Goal: Communication & Community: Answer question/provide support

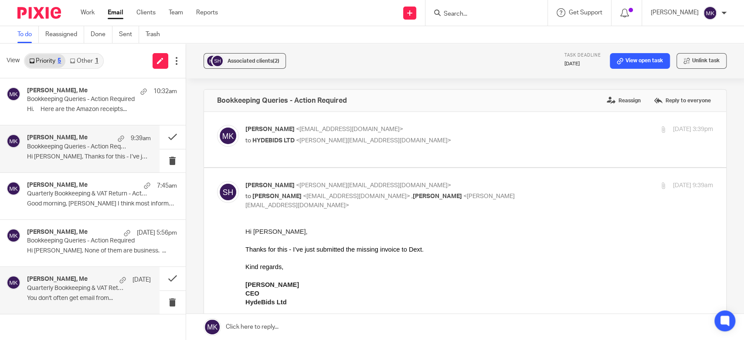
click at [88, 292] on div "Musa Khan, Me 9 Aug Quarterly Bookkeeping & VAT Return - Action Required You do…" at bounding box center [89, 290] width 124 height 29
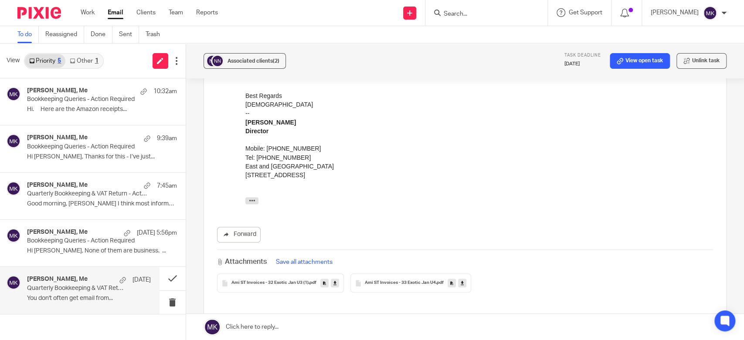
scroll to position [97, 0]
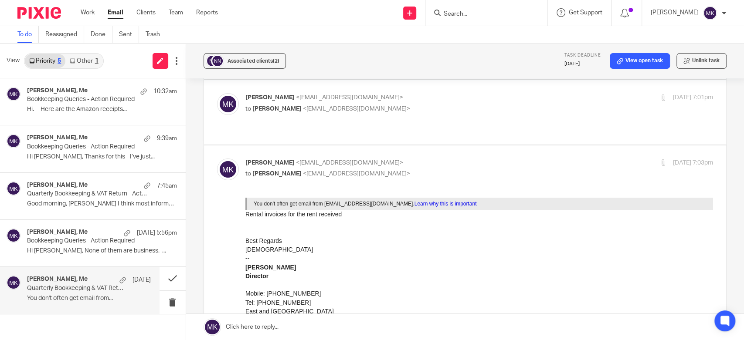
click at [380, 105] on p "to Moiz Khatri <moizkhatri@taxassist.co.uk>" at bounding box center [401, 109] width 312 height 9
checkbox input "true"
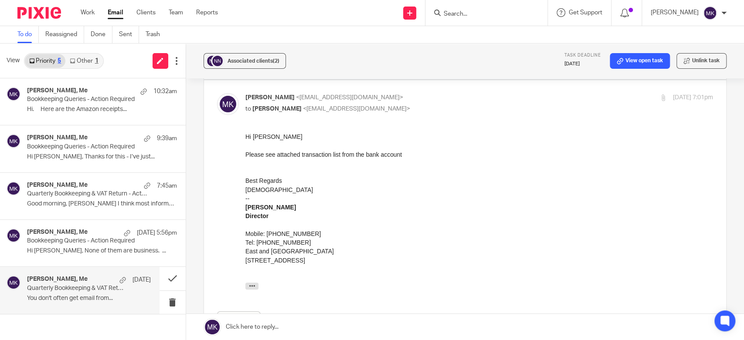
scroll to position [194, 0]
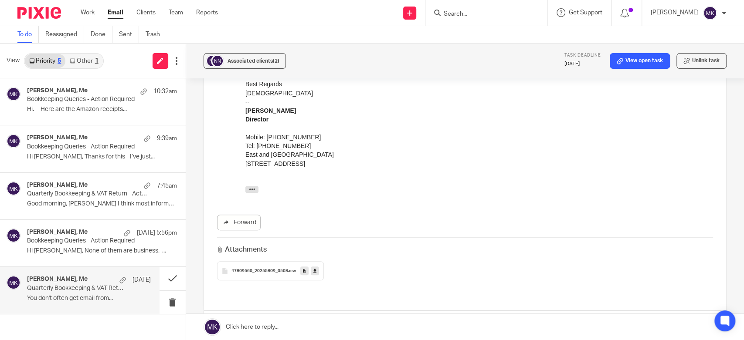
click at [313, 268] on icon at bounding box center [314, 271] width 3 height 7
click at [401, 324] on p "Musa Khan <musa.eandw@gmail.com>" at bounding box center [401, 328] width 312 height 9
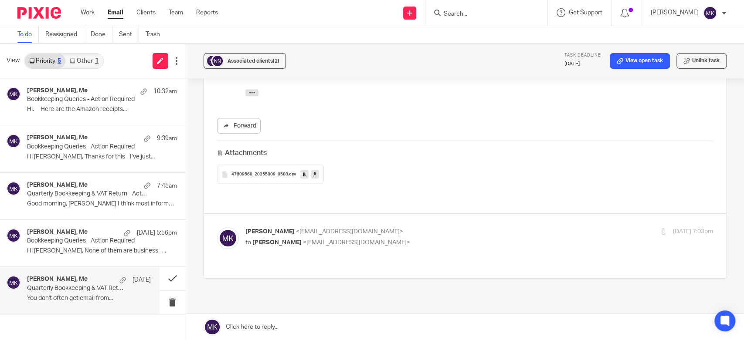
scroll to position [300, 0]
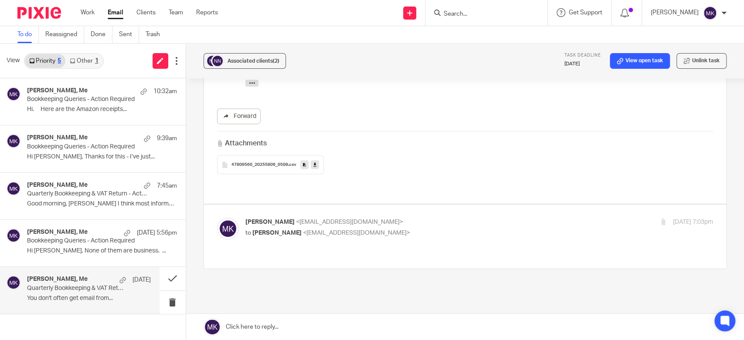
click at [409, 218] on p "Musa Khan <musa.eandw@gmail.com>" at bounding box center [401, 222] width 312 height 9
checkbox input "true"
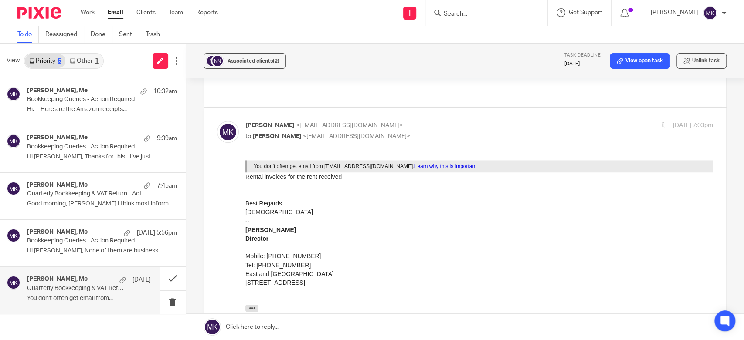
scroll to position [493, 0]
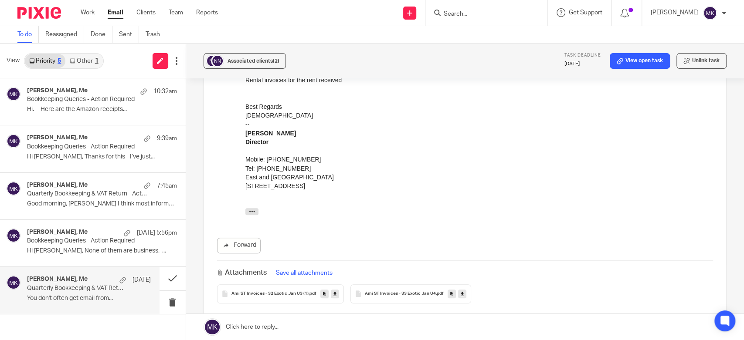
click at [334, 291] on icon at bounding box center [334, 294] width 3 height 7
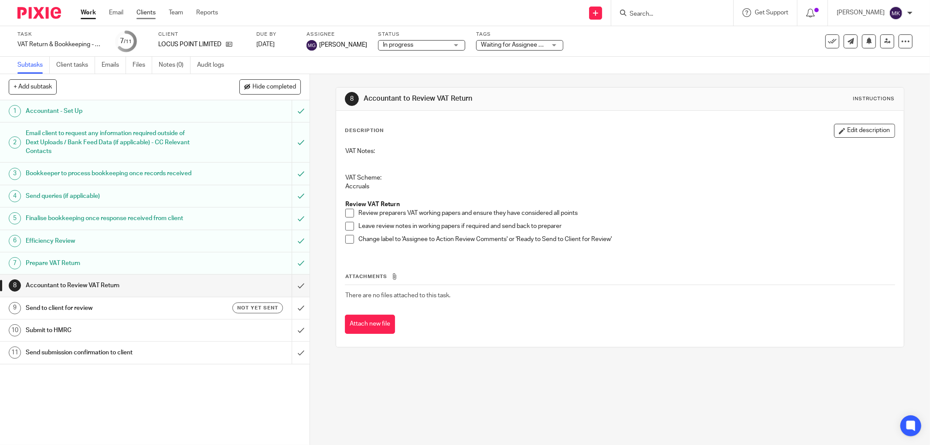
click at [147, 13] on link "Clients" at bounding box center [145, 12] width 19 height 9
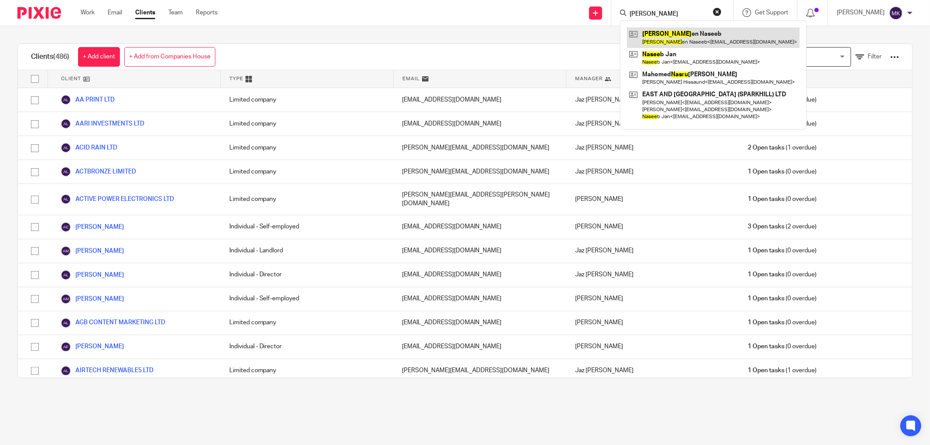
type input "nasre"
click at [664, 34] on link at bounding box center [713, 37] width 173 height 20
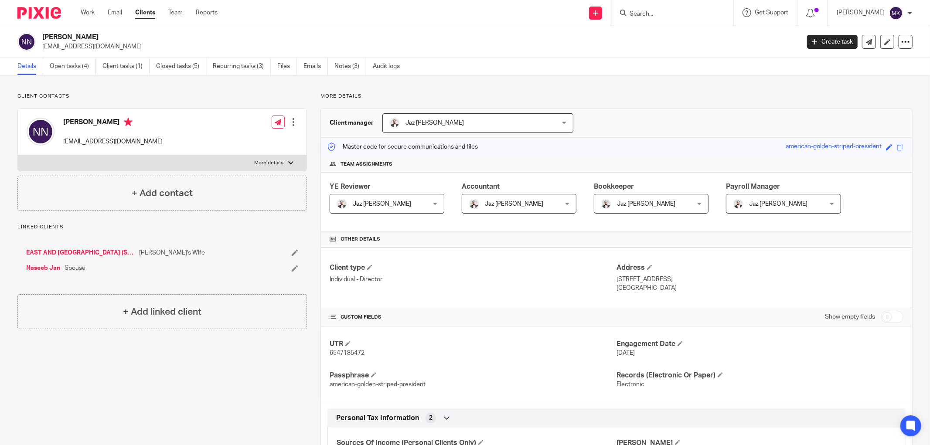
click at [302, 65] on ul "Details Open tasks (4) Client tasks (1) Closed tasks (5) Recurring tasks (3) Fi…" at bounding box center [214, 66] width 395 height 17
click at [303, 65] on ul "Details Open tasks (4) Client tasks (1) Closed tasks (5) Recurring tasks (3) Fi…" at bounding box center [214, 66] width 395 height 17
click at [312, 67] on link "Emails" at bounding box center [315, 66] width 24 height 17
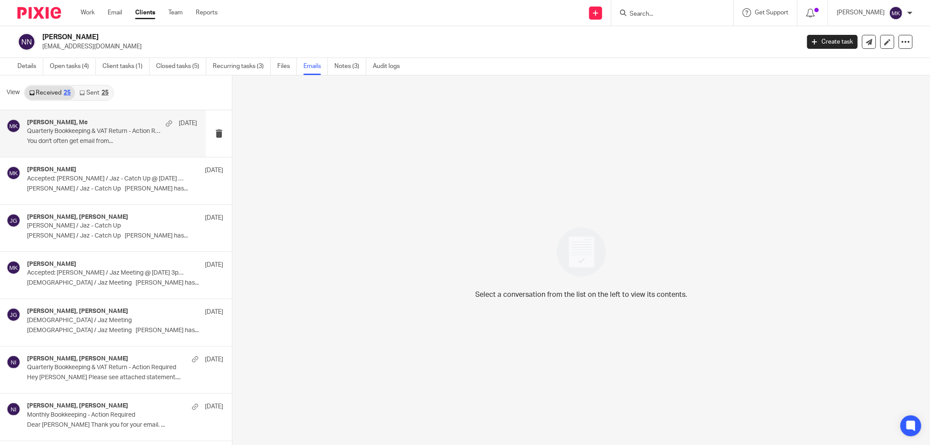
click at [105, 132] on p "Quarterly Bookkeeping & VAT Return - Action Required" at bounding box center [95, 131] width 136 height 7
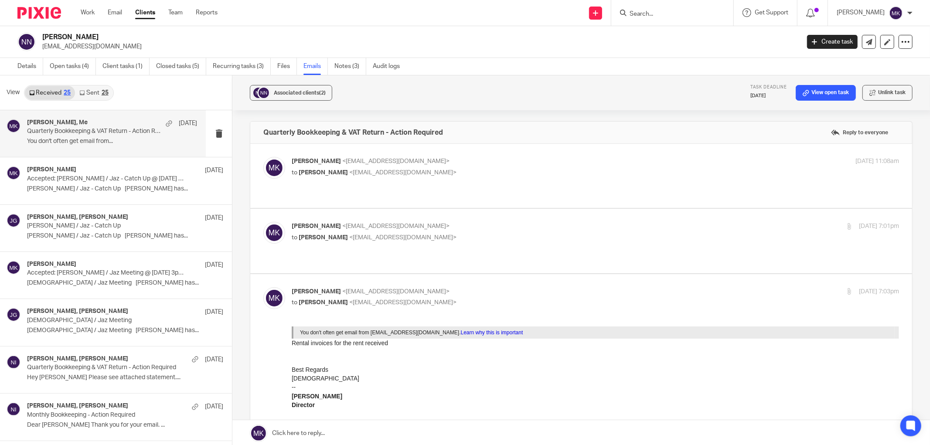
click at [523, 173] on p "to Nasreen Naseeb <musa.eandw@gmail.com>" at bounding box center [494, 172] width 405 height 9
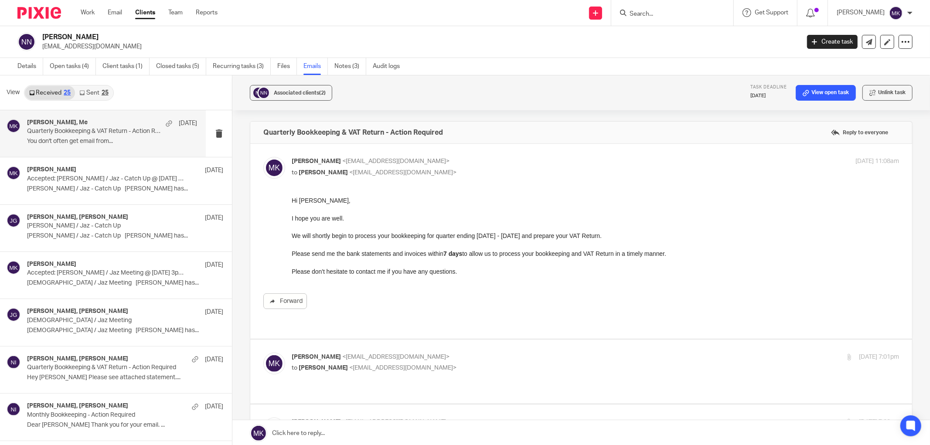
click at [523, 173] on p "to Nasreen Naseeb <musa.eandw@gmail.com>" at bounding box center [494, 172] width 405 height 9
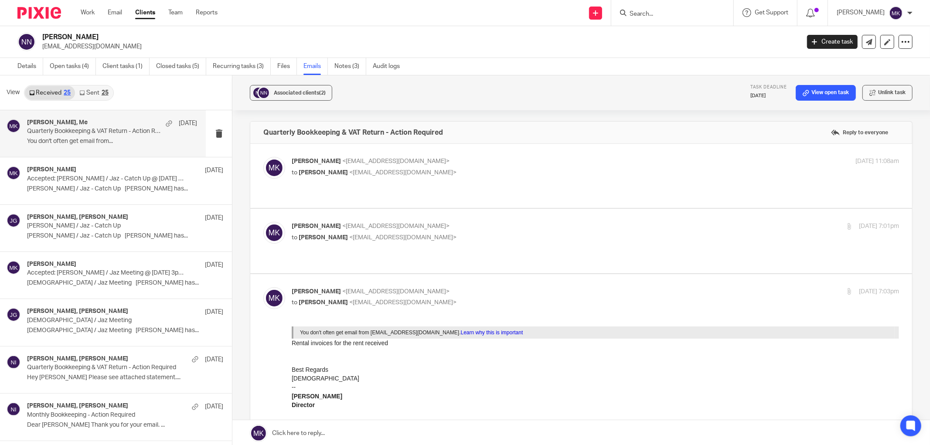
click at [523, 173] on p "to Nasreen Naseeb <musa.eandw@gmail.com>" at bounding box center [494, 172] width 405 height 9
checkbox input "true"
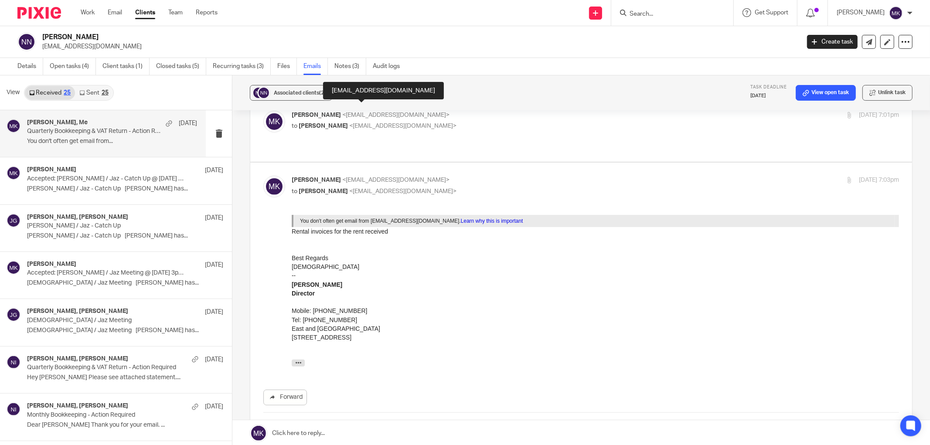
scroll to position [339, 0]
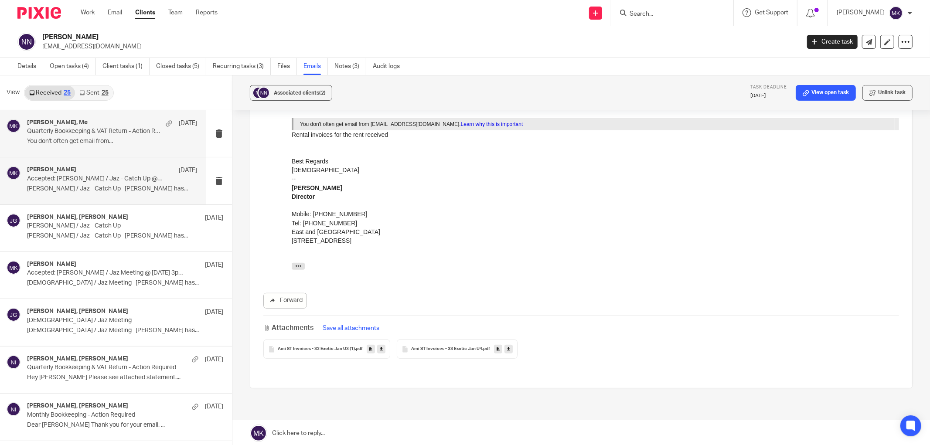
click at [144, 176] on p "Accepted: Musa / Jaz - Catch Up @ Thu 31 Jul 2025 3pm - 3:30pm (BST) (Jaz Grewa…" at bounding box center [95, 178] width 136 height 7
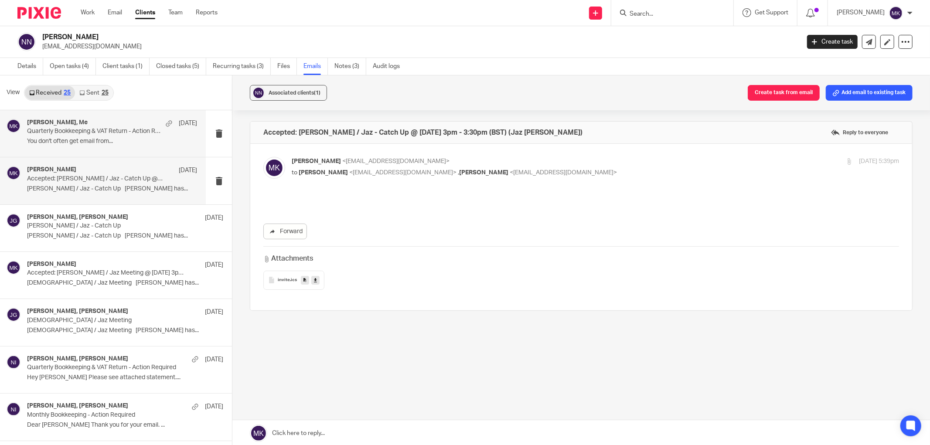
scroll to position [0, 0]
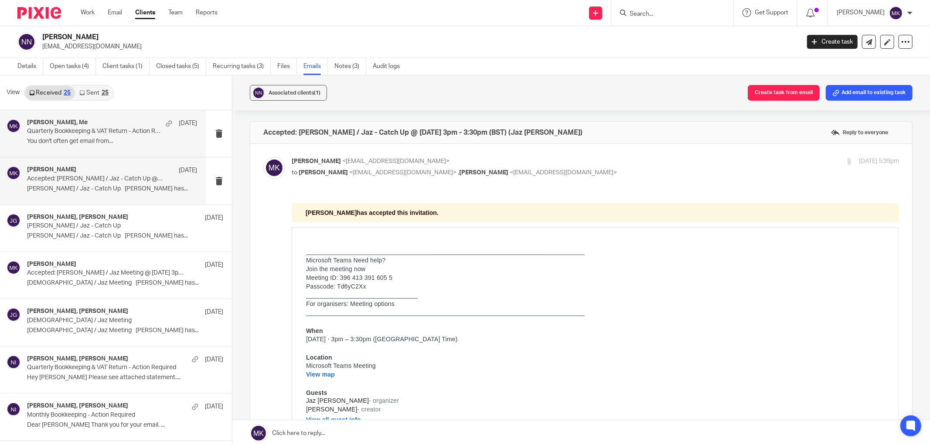
click at [108, 132] on p "Quarterly Bookkeeping & VAT Return - Action Required" at bounding box center [95, 131] width 136 height 7
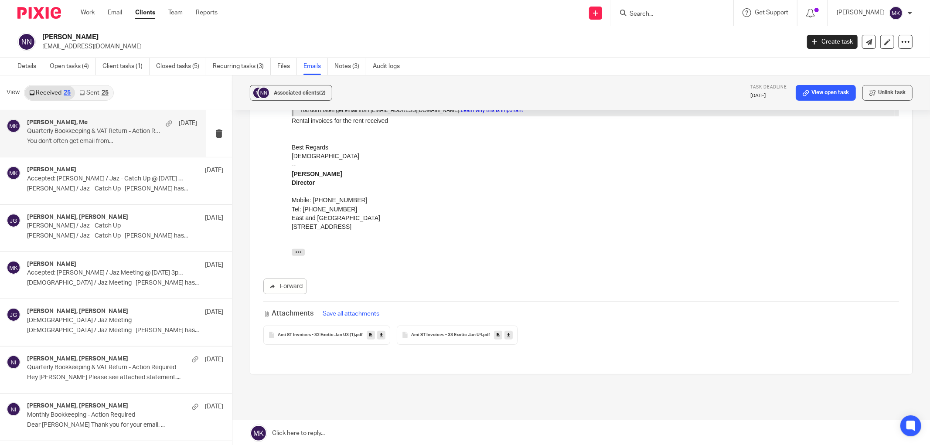
scroll to position [1, 0]
click at [431, 425] on link at bounding box center [580, 432] width 697 height 26
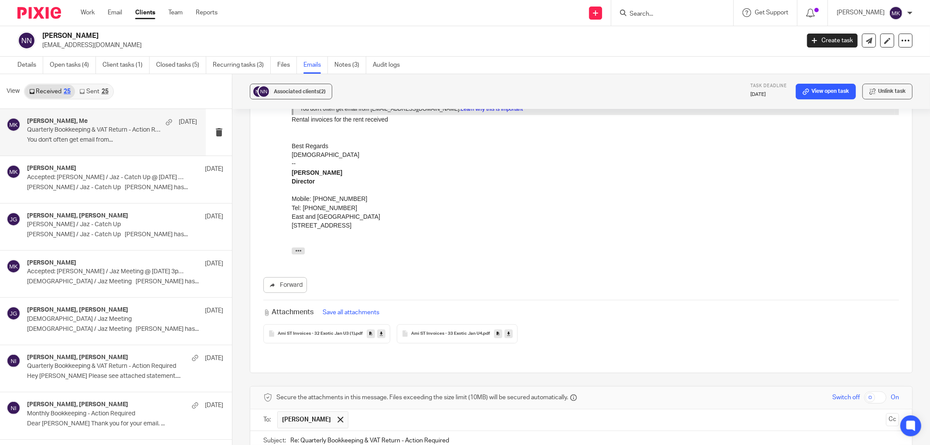
scroll to position [375, 0]
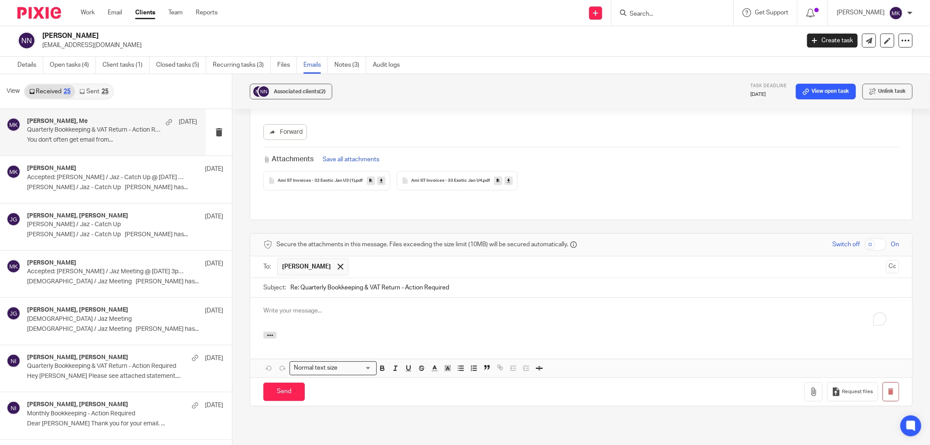
click at [341, 306] on p "To enrich screen reader interactions, please activate Accessibility in Grammarl…" at bounding box center [580, 310] width 635 height 9
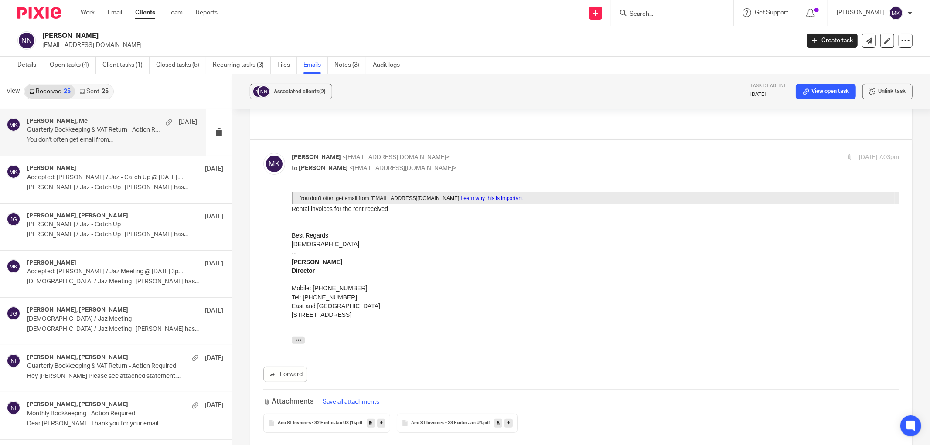
scroll to position [36, 0]
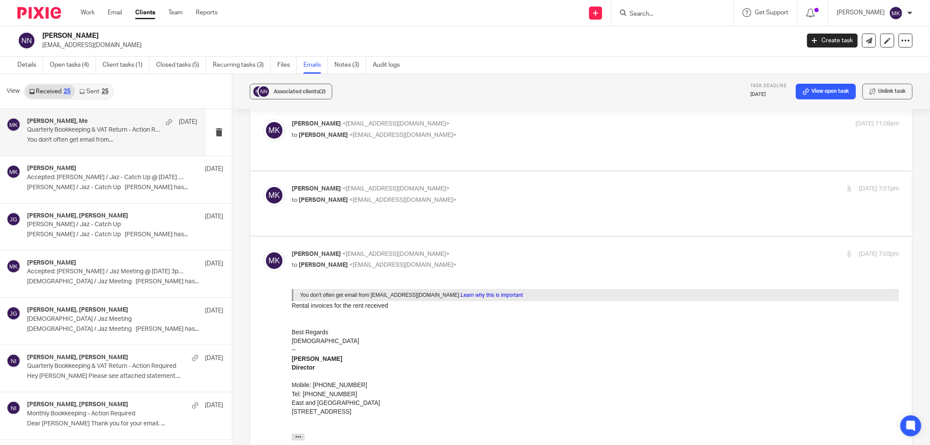
click at [427, 141] on div "Moiz Khatri <moizkhatri@taxassist.co.uk> to Nasreen Naseeb <musa.eandw@gmail.co…" at bounding box center [595, 130] width 607 height 22
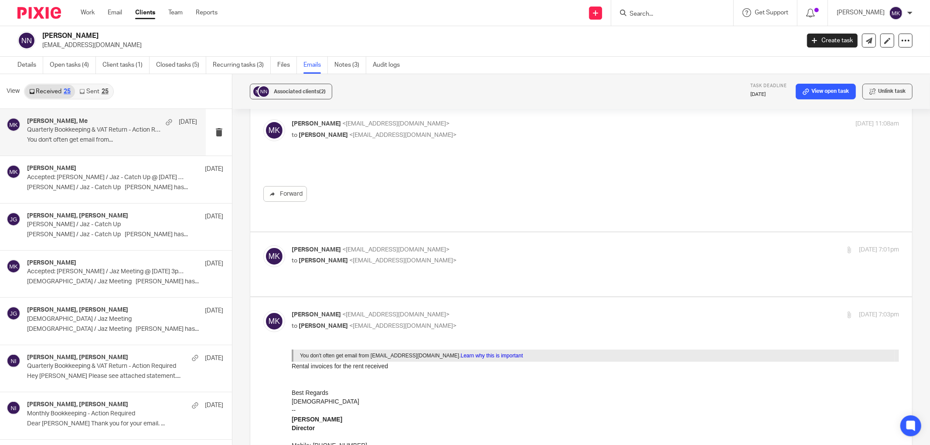
scroll to position [0, 0]
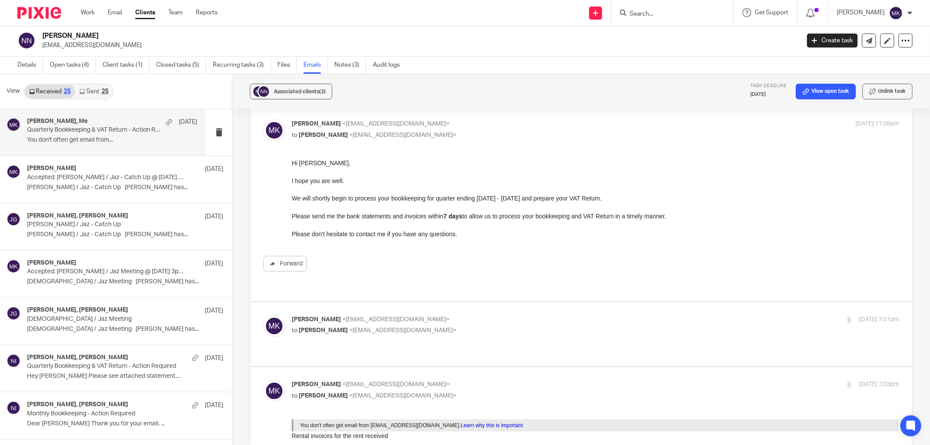
click at [452, 134] on p "to Nasreen Naseeb <musa.eandw@gmail.com>" at bounding box center [494, 135] width 405 height 9
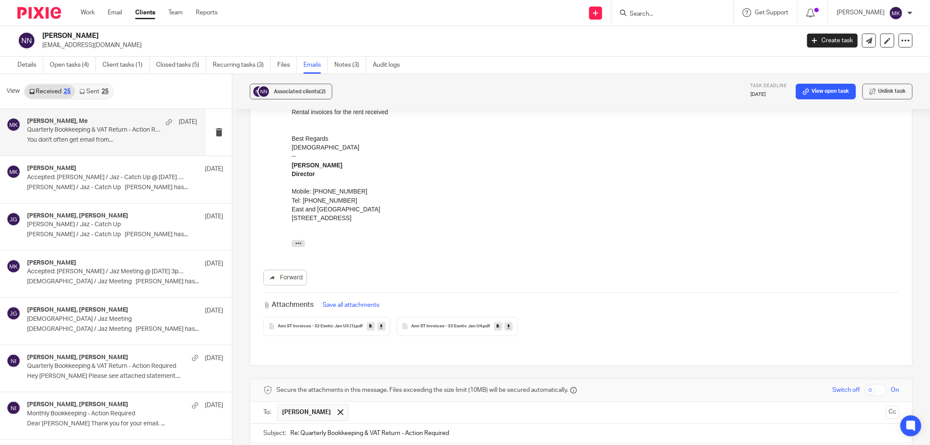
scroll to position [409, 0]
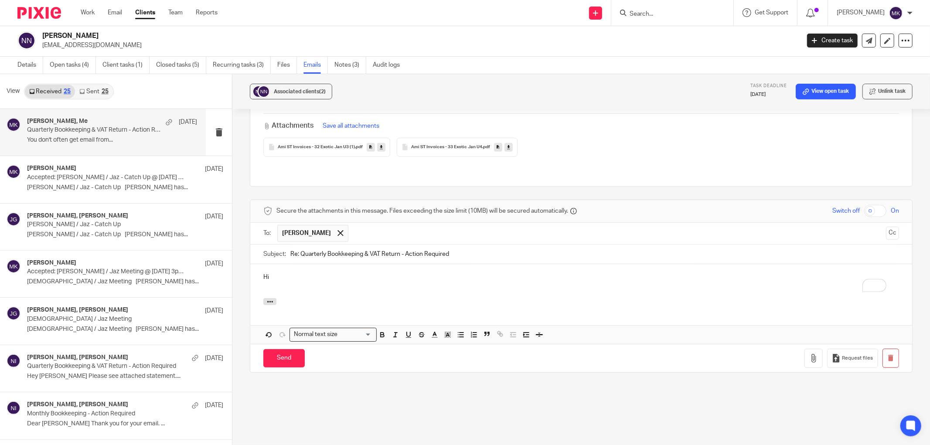
click at [304, 273] on p "Hi" at bounding box center [580, 277] width 635 height 9
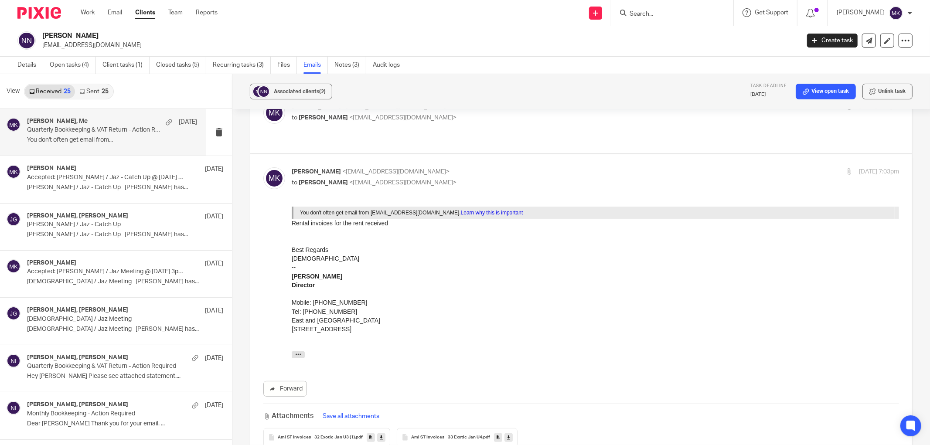
scroll to position [0, 0]
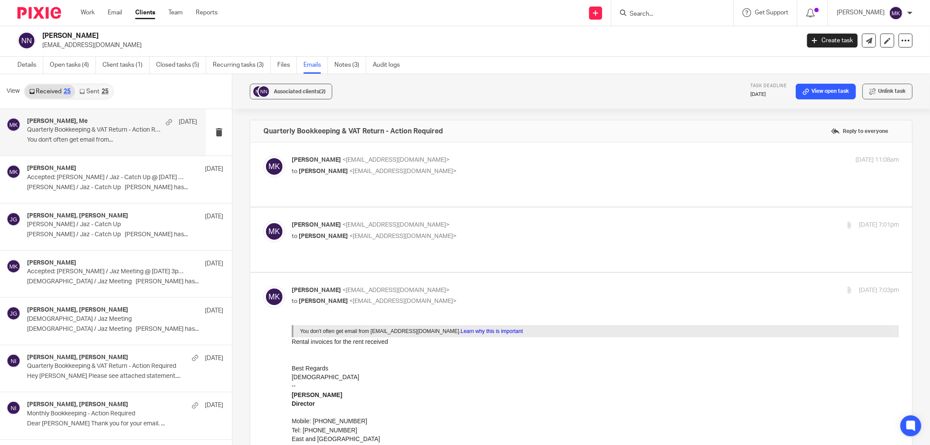
click at [497, 155] on label at bounding box center [581, 175] width 662 height 64
click at [263, 155] on input "checkbox" at bounding box center [263, 155] width 0 height 0
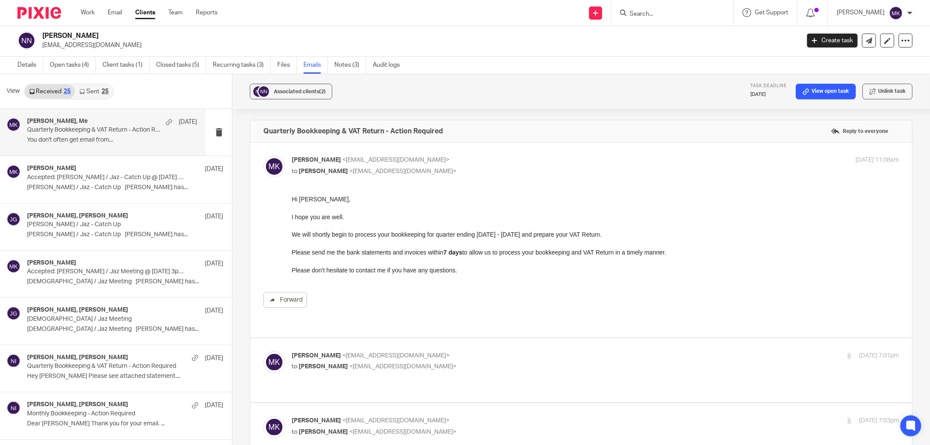
click at [497, 155] on label at bounding box center [581, 240] width 662 height 195
click at [263, 155] on input "checkbox" at bounding box center [263, 155] width 0 height 0
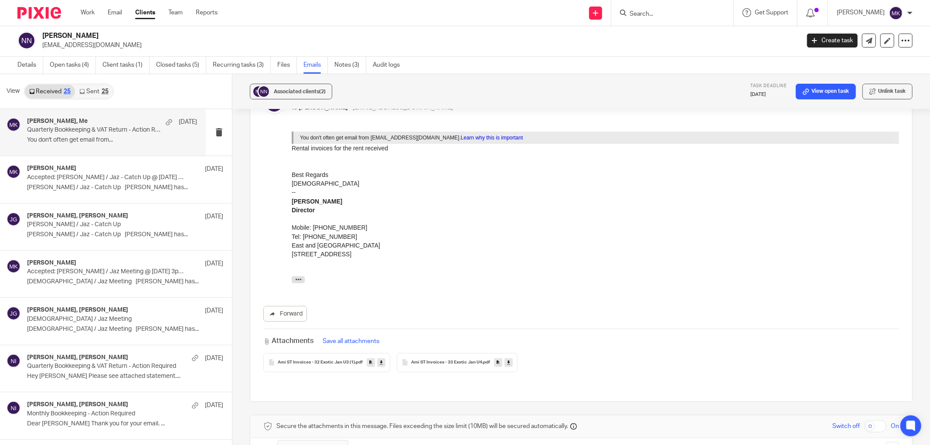
scroll to position [387, 0]
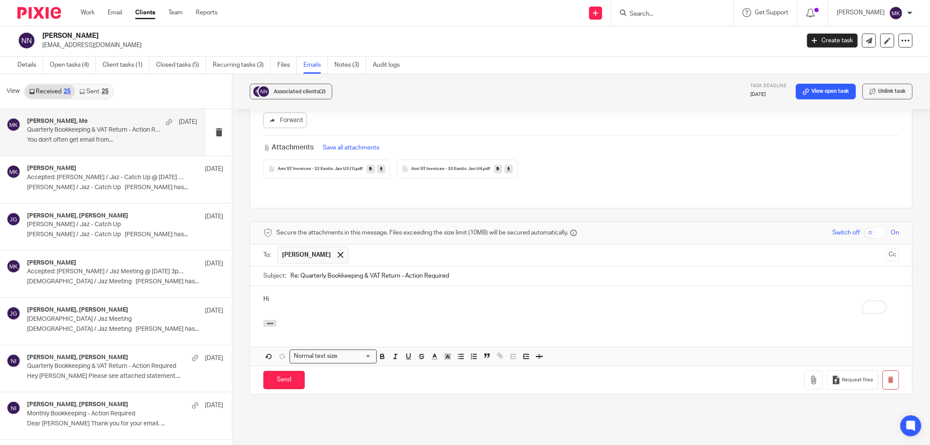
click at [304, 286] on div "Hi" at bounding box center [581, 303] width 662 height 34
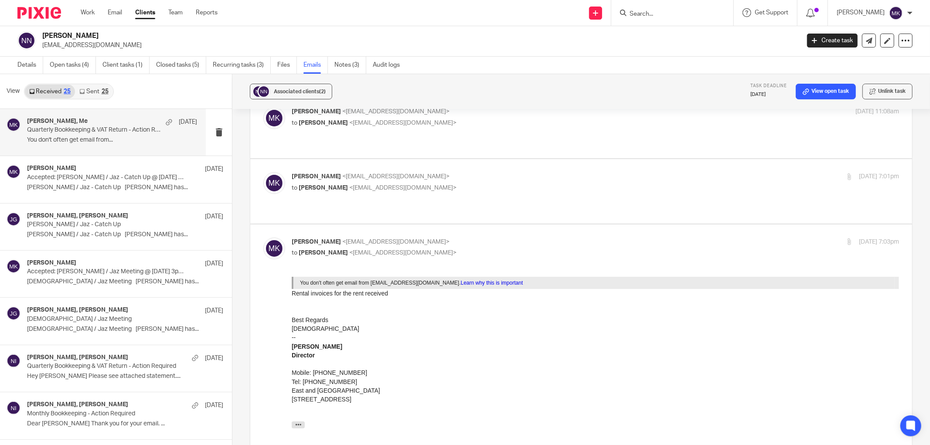
scroll to position [0, 0]
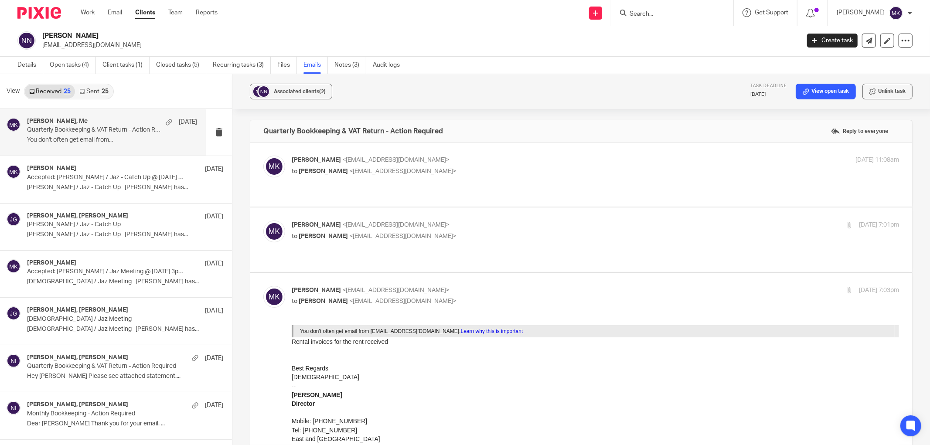
click at [461, 163] on p "Moiz Khatri <moizkhatri@taxassist.co.uk>" at bounding box center [494, 160] width 405 height 9
checkbox input "true"
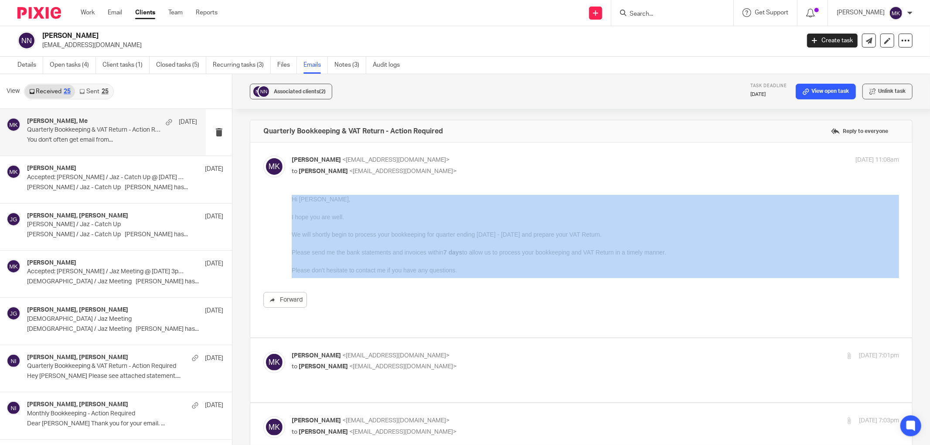
drag, startPoint x: 292, startPoint y: 216, endPoint x: 446, endPoint y: 275, distance: 164.3
click at [446, 275] on div "Forward" at bounding box center [580, 251] width 635 height 113
click at [453, 275] on div "Forward" at bounding box center [580, 251] width 635 height 113
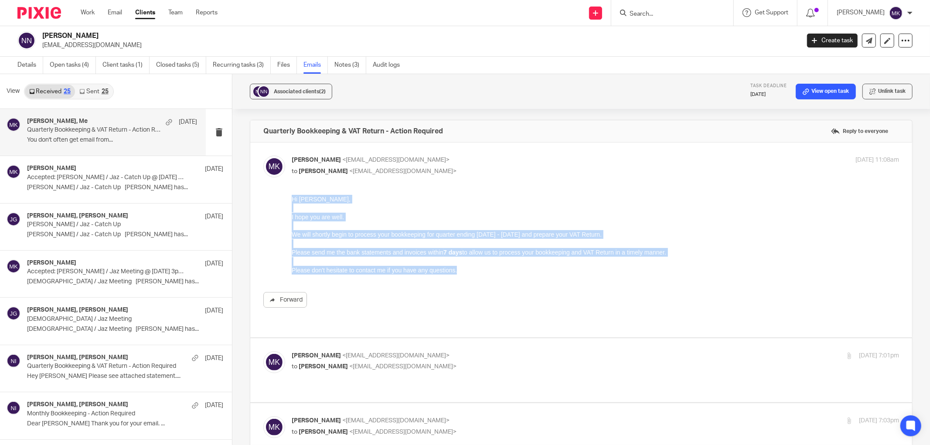
drag, startPoint x: 455, startPoint y: 270, endPoint x: 288, endPoint y: 201, distance: 181.0
click html "Hi Nasreen, I hope you are well. We will shortly begin to process your bookkeep…"
copy div "Hi Nasreen, I hope you are well. We will shortly begin to process your bookkeep…"
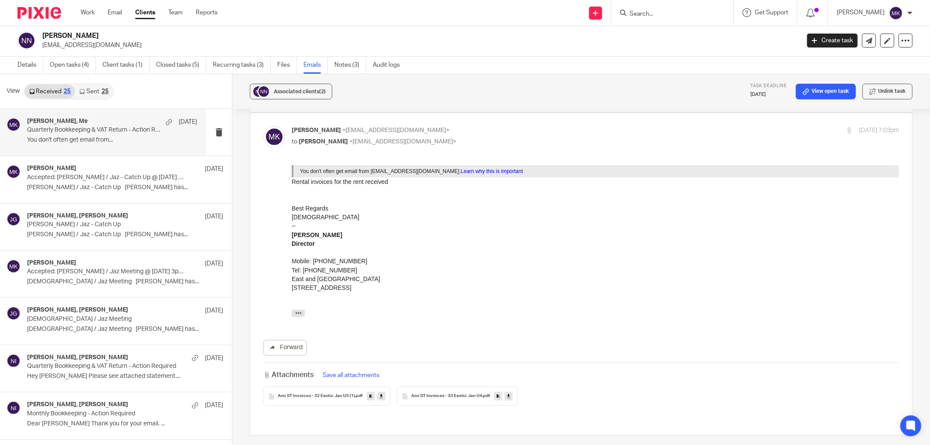
scroll to position [533, 0]
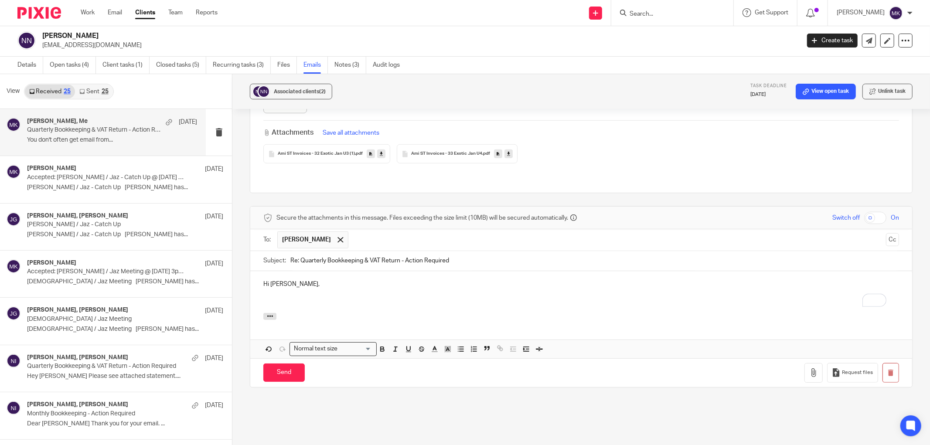
click at [268, 271] on div "Hi Nasreen," at bounding box center [581, 292] width 662 height 42
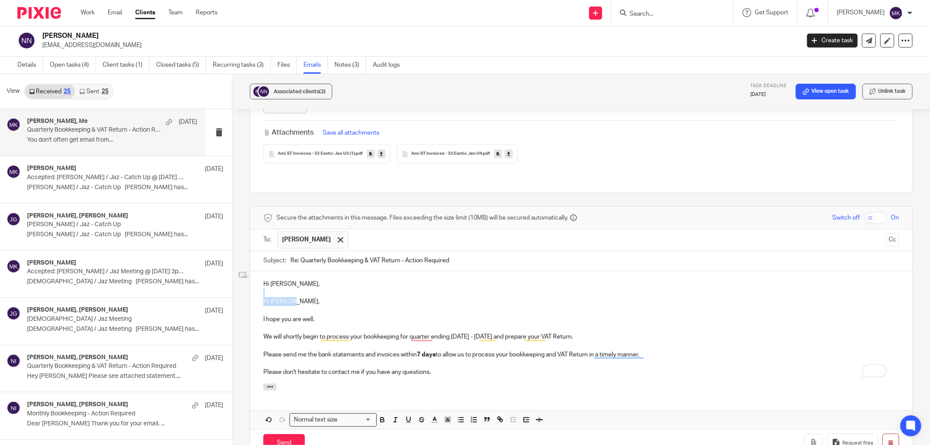
drag, startPoint x: 275, startPoint y: 256, endPoint x: 255, endPoint y: 255, distance: 20.5
click at [255, 271] on div "Hi Nasreen, Hi Nasreen, I hope you are well. We will shortly begin to process y…" at bounding box center [581, 327] width 662 height 112
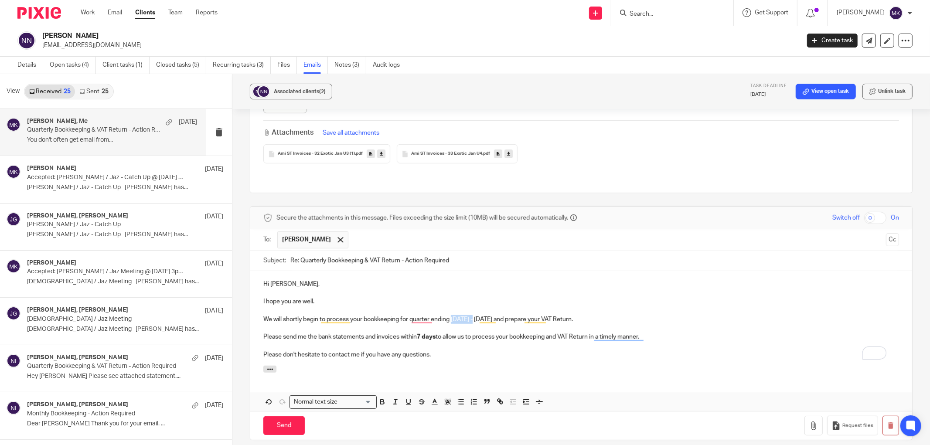
drag, startPoint x: 451, startPoint y: 275, endPoint x: 476, endPoint y: 275, distance: 24.4
click at [476, 315] on p "We will shortly begin to process your bookkeeping for quarter ending February -…" at bounding box center [580, 319] width 635 height 9
click at [476, 315] on p "We will shortly begin to process your bookkeeping for quarter ending May - Apri…" at bounding box center [580, 319] width 635 height 9
click at [520, 350] on p "Please don't hesitate to contact me if you have any questions." at bounding box center [580, 354] width 635 height 9
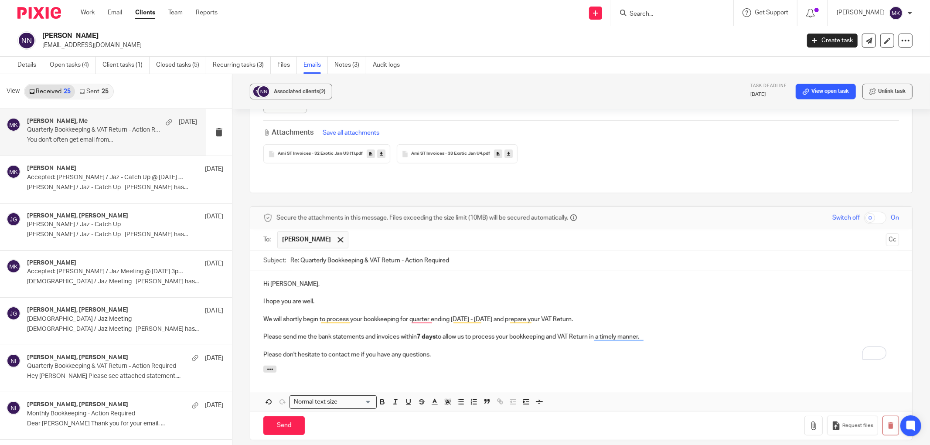
click at [349, 297] on p "I hope you are well." at bounding box center [580, 301] width 635 height 9
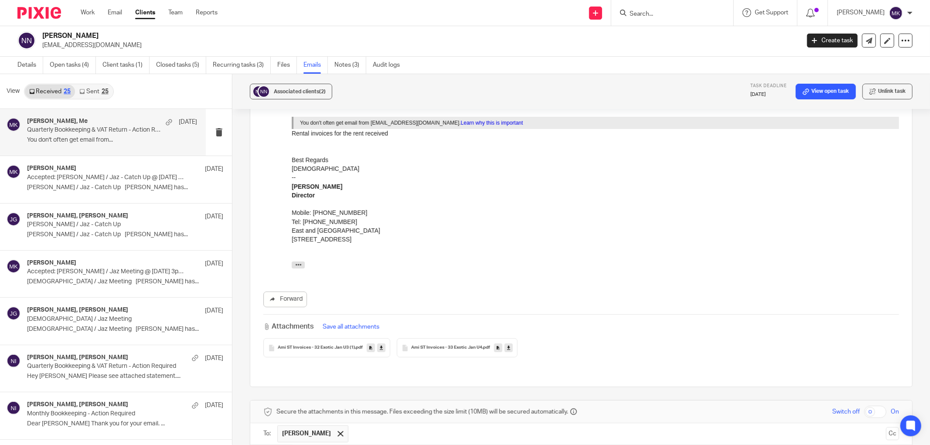
scroll to position [387, 0]
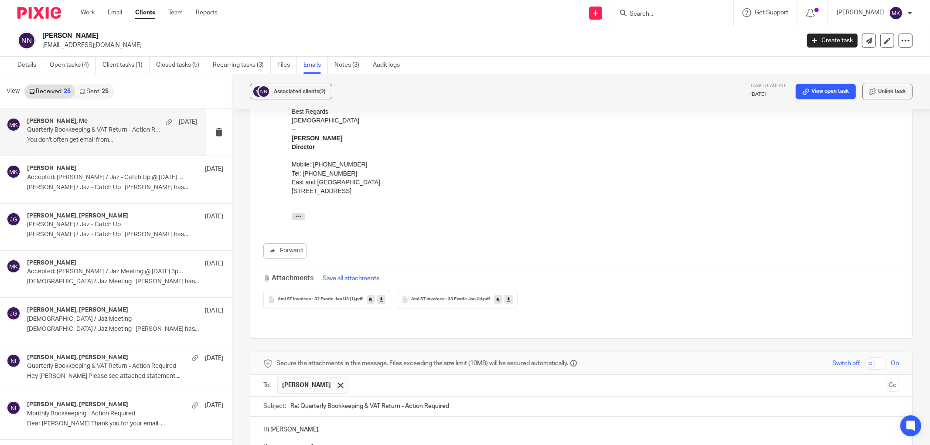
click at [332, 443] on p "I hope you are well." at bounding box center [580, 447] width 635 height 9
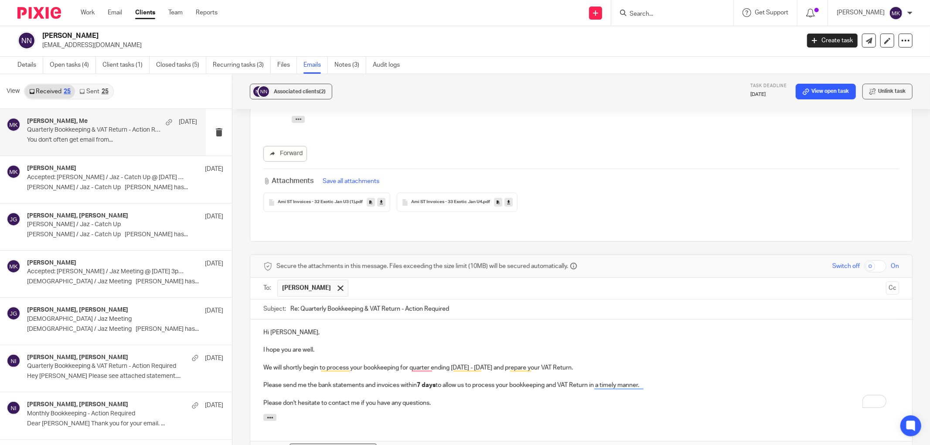
click at [327, 346] on p "I hope you are well." at bounding box center [580, 350] width 635 height 9
click at [329, 355] on p "To enrich screen reader interactions, please activate Accessibility in Grammarl…" at bounding box center [580, 359] width 635 height 9
drag, startPoint x: 652, startPoint y: 347, endPoint x: 241, endPoint y: 336, distance: 410.7
click at [241, 336] on div "Associated clients (2) Task deadline 31 Aug 2025 View open task Unlink task Qua…" at bounding box center [580, 259] width 697 height 371
click at [499, 399] on p "Please don't hesitate to contact me if you have any questions." at bounding box center [580, 403] width 635 height 9
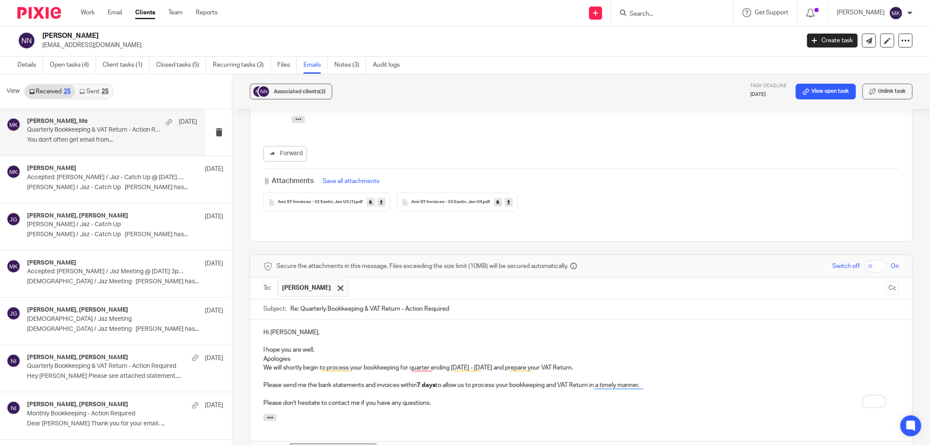
click at [306, 355] on p "Apologies" at bounding box center [580, 359] width 635 height 9
click at [320, 337] on p "To enrich screen reader interactions, please activate Accessibility in Grammarl…" at bounding box center [580, 341] width 635 height 9
click at [319, 346] on p "I hope you are well." at bounding box center [580, 350] width 635 height 9
click at [311, 355] on p "Apologies" at bounding box center [580, 359] width 635 height 9
click at [290, 355] on p "Apologies i had stated the incorrect VAT period" at bounding box center [580, 359] width 635 height 9
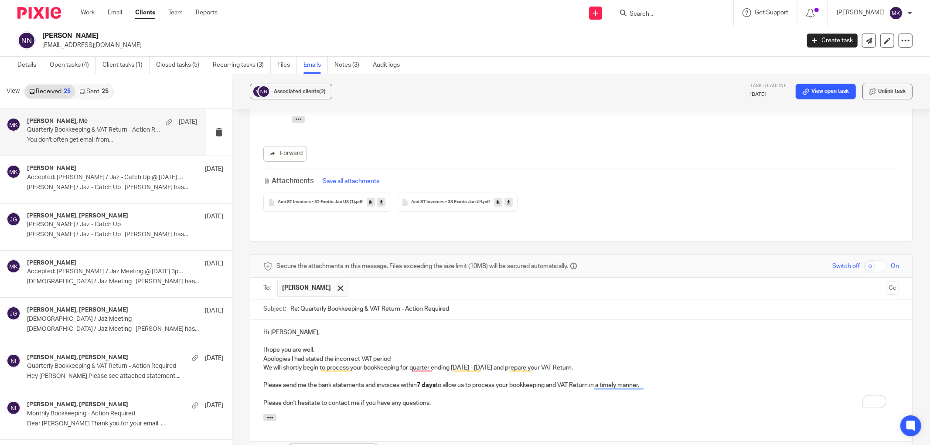
click at [391, 346] on p "I hope you are well." at bounding box center [580, 350] width 635 height 9
click at [391, 355] on p "Apologies I had stated the incorrect VAT period" at bounding box center [580, 359] width 635 height 9
drag, startPoint x: 408, startPoint y: 323, endPoint x: 581, endPoint y: 325, distance: 173.0
click at [581, 363] on p "We will shortly begin to process your bookkeeping for quarter ending May - July…" at bounding box center [580, 367] width 635 height 9
copy p "quarter ending May - July 2025 and prepare your VAT Return."
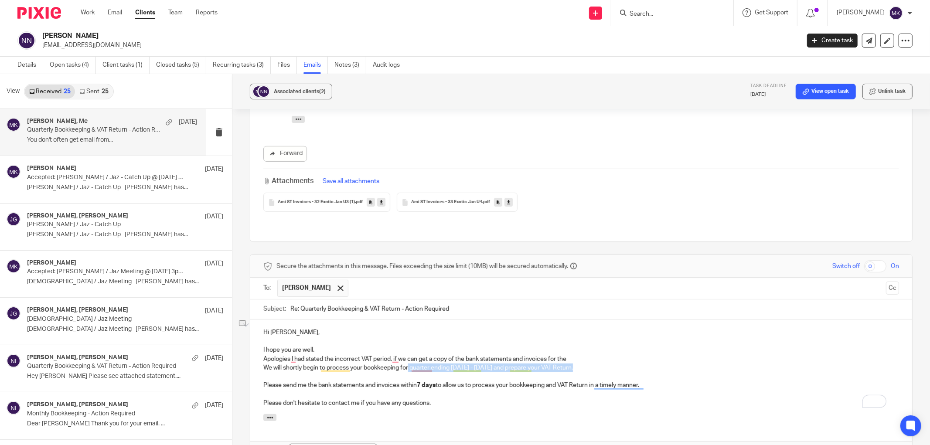
click at [571, 355] on p "Apologies I had stated the incorrect VAT period, if we can get a copy of the ba…" at bounding box center [580, 359] width 635 height 9
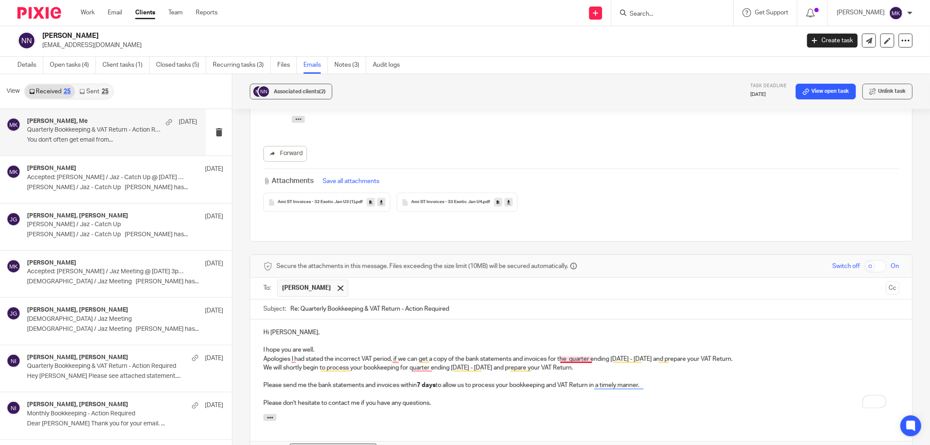
click at [574, 355] on p "Apologies I had stated the incorrect VAT period, if we can get a copy of the ba…" at bounding box center [580, 359] width 635 height 9
click at [696, 363] on p "We will shortly begin to process your bookkeeping for quarter ending May - July…" at bounding box center [580, 367] width 635 height 9
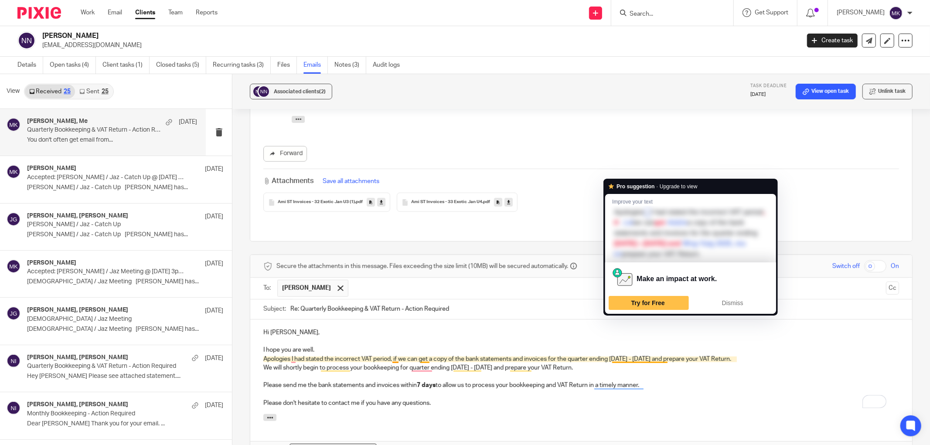
click at [657, 355] on p "Apologies I had stated the incorrect VAT period, if we can get a copy of the ba…" at bounding box center [580, 359] width 635 height 9
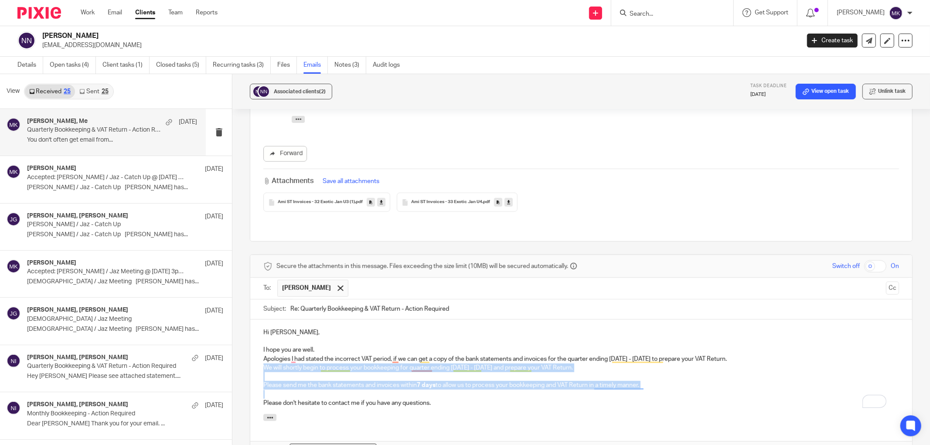
drag, startPoint x: 659, startPoint y: 352, endPoint x: 254, endPoint y: 329, distance: 406.0
click at [254, 329] on div "Hi Nasreen, I hope you are well. Apologies I had stated the incorrect VAT perio…" at bounding box center [581, 366] width 662 height 95
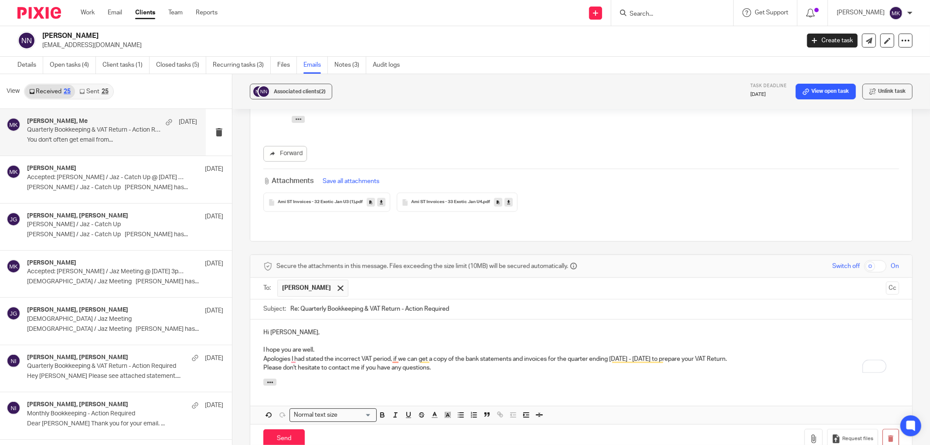
click at [332, 346] on p "I hope you are well." at bounding box center [580, 350] width 635 height 9
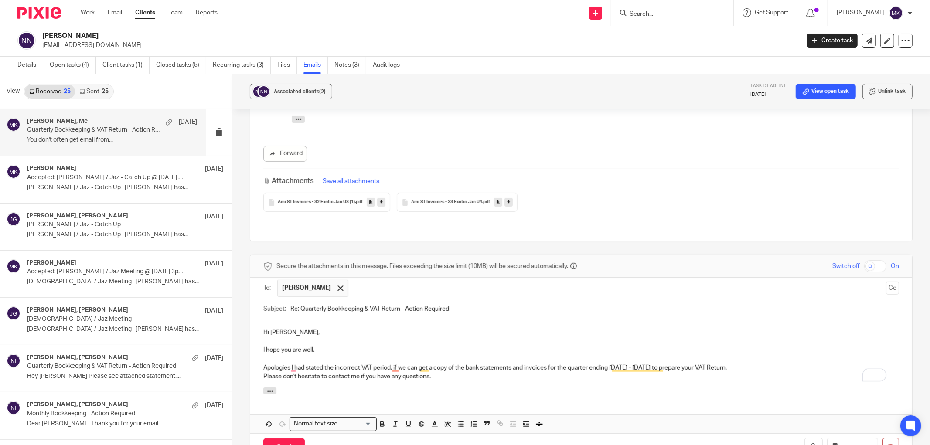
click at [260, 319] on div "Hi Nasreen, I hope you are well. Apologies I had stated the incorrect VAT perio…" at bounding box center [581, 353] width 662 height 68
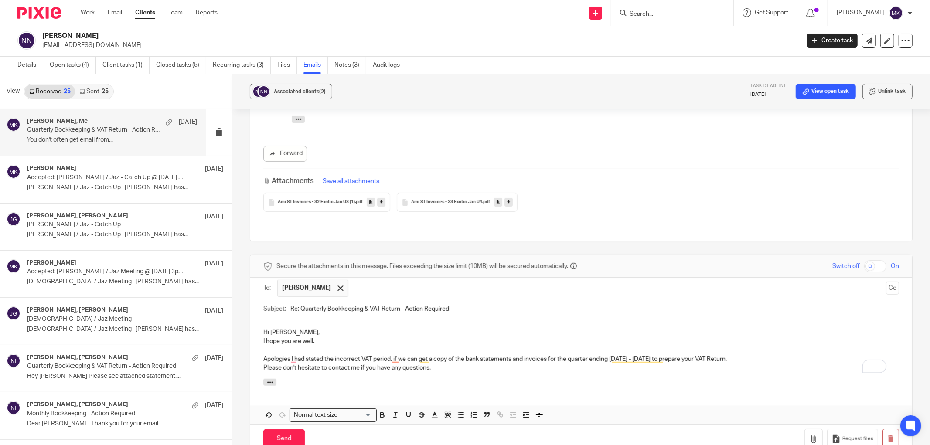
click at [330, 328] on p "Hi Nasreen," at bounding box center [580, 332] width 635 height 9
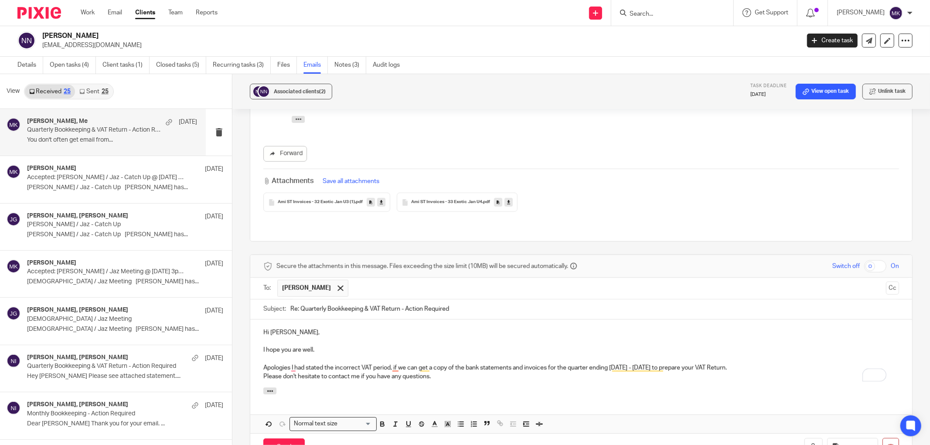
click at [746, 363] on p "Apologies I had stated the incorrect VAT period, if we can get a copy of the ba…" at bounding box center [580, 367] width 635 height 9
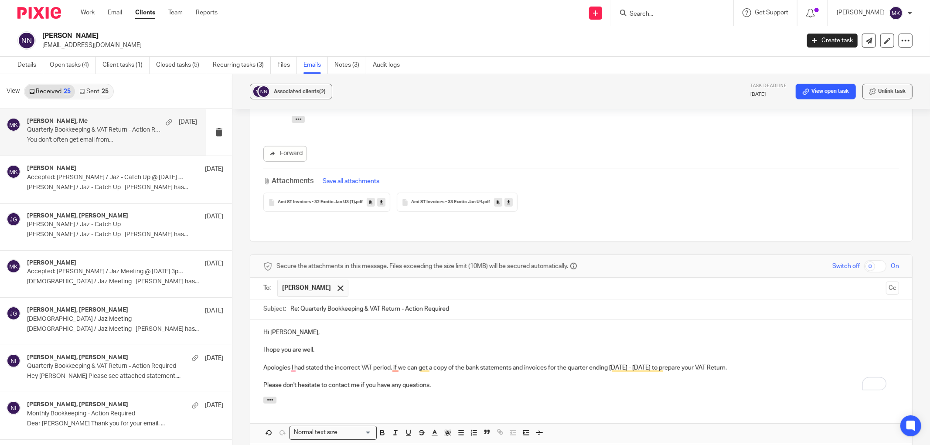
click at [497, 397] on div at bounding box center [581, 402] width 662 height 10
click at [290, 363] on p "Apologies I had stated the incorrect VAT period, if we can get a copy of the ba…" at bounding box center [580, 367] width 635 height 9
click at [576, 397] on div at bounding box center [581, 402] width 662 height 10
click at [391, 363] on p "Apologies, I had stated the incorrect VAT period, if we can get a copy of the b…" at bounding box center [580, 367] width 635 height 9
click at [395, 363] on p "Apologies, I had stated the incorrect VAT period, if we can get a copy of the b…" at bounding box center [580, 367] width 635 height 9
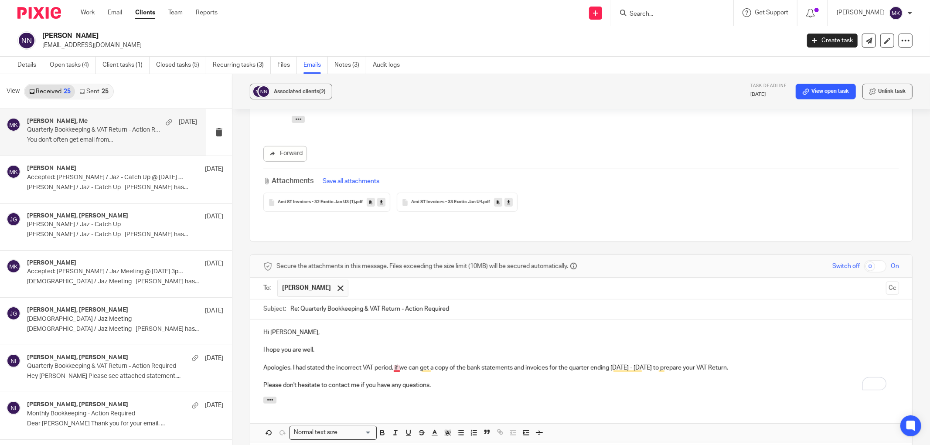
click at [395, 363] on p "Apologies, I had stated the incorrect VAT period, if we can get a copy of the b…" at bounding box center [580, 367] width 635 height 9
click at [503, 397] on div at bounding box center [581, 402] width 662 height 10
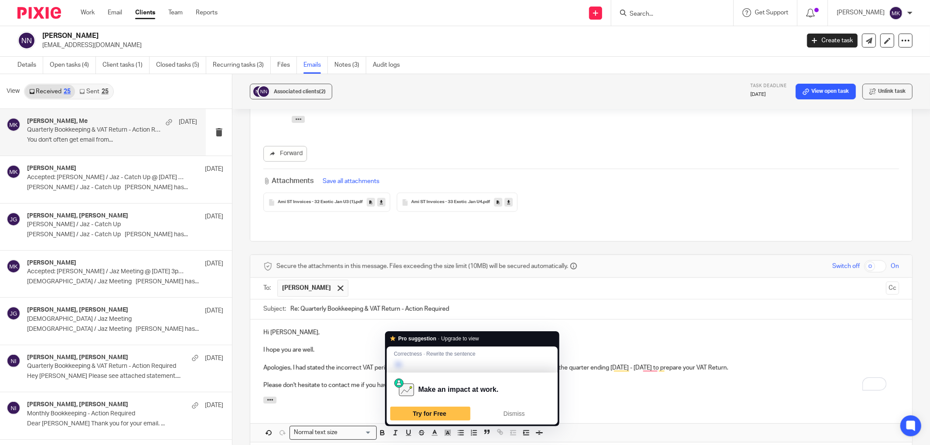
click at [619, 397] on div at bounding box center [581, 402] width 662 height 10
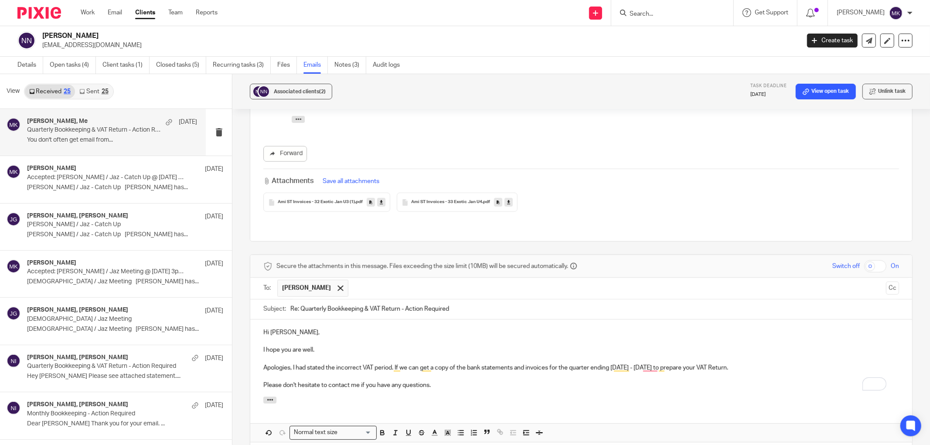
drag, startPoint x: 391, startPoint y: 325, endPoint x: 393, endPoint y: 330, distance: 5.0
click at [392, 363] on p "Apologies, I had stated the incorrect VAT period. If we can get a copy of the b…" at bounding box center [580, 367] width 635 height 9
click at [513, 372] on p "To enrich screen reader interactions, please activate Accessibility in Grammarl…" at bounding box center [580, 376] width 635 height 9
click at [451, 363] on p "Apologies, I had stated the incorrect VAT period in my previous email . If we c…" at bounding box center [580, 367] width 635 height 9
click at [500, 381] on p "Please don't hesitate to contact me if you have any questions." at bounding box center [580, 385] width 635 height 9
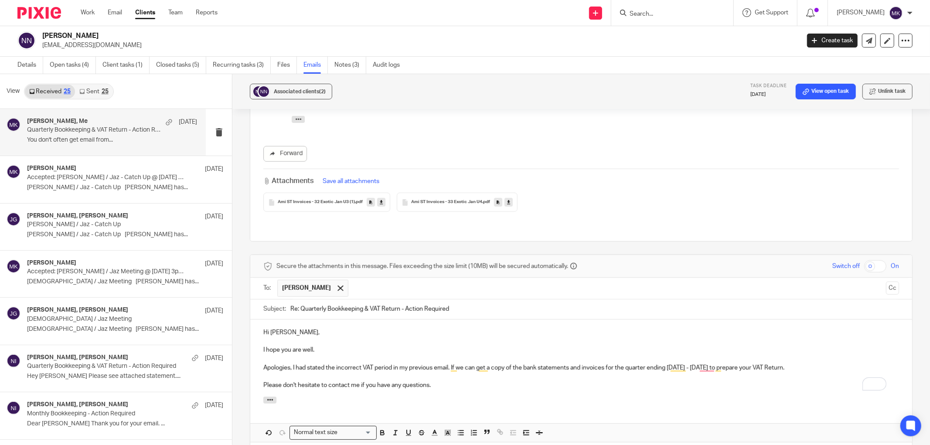
click at [803, 363] on p "Apologies, I had stated the incorrect VAT period in my previous email. If we ca…" at bounding box center [580, 367] width 635 height 9
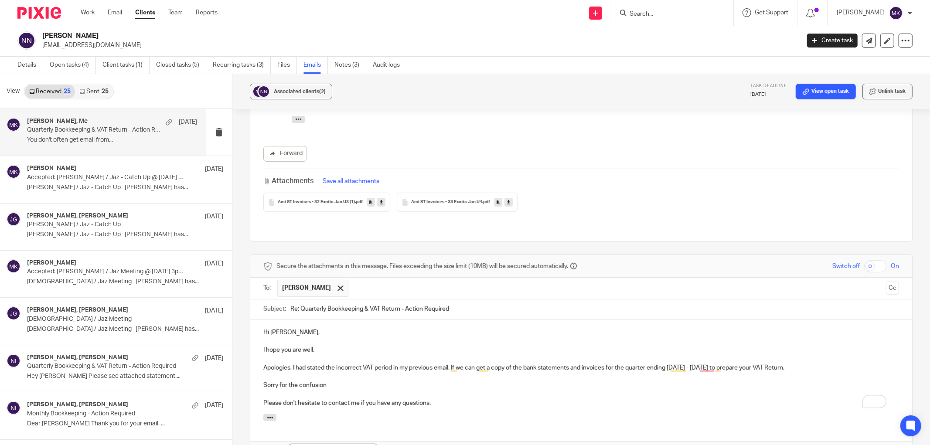
click at [571, 414] on div at bounding box center [581, 419] width 662 height 10
click at [406, 390] on p "To enrich screen reader interactions, please activate Accessibility in Grammarl…" at bounding box center [580, 394] width 635 height 9
click at [389, 381] on p "Sorry for the confusion" at bounding box center [580, 385] width 635 height 9
click at [459, 369] on div "Hi Nasreen, I hope you are well. Apologies, I had stated the incorrect VAT peri…" at bounding box center [581, 366] width 662 height 95
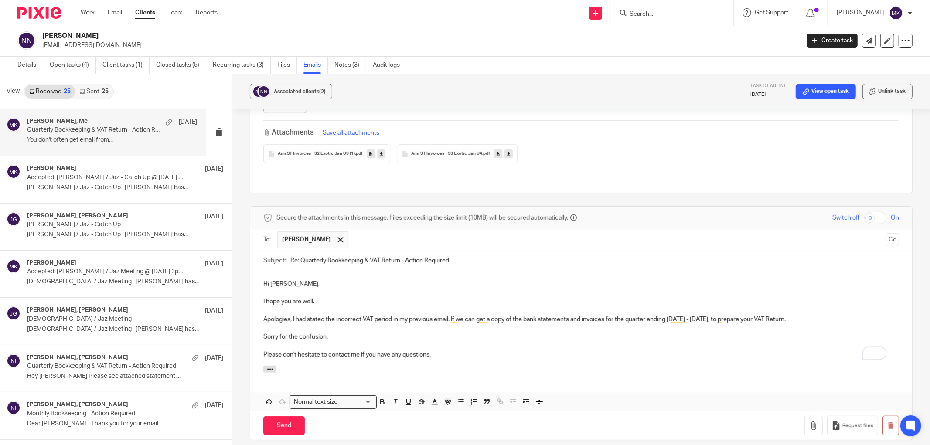
click at [706, 342] on p "To enrich screen reader interactions, please activate Accessibility in Grammarl…" at bounding box center [580, 346] width 635 height 9
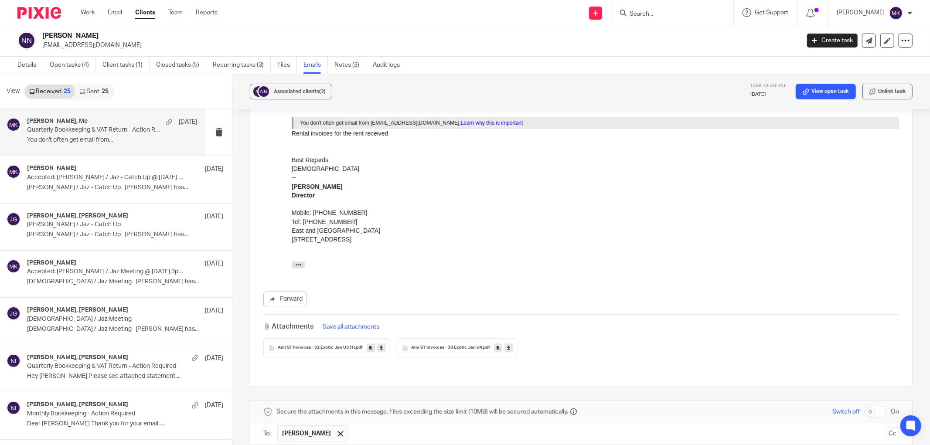
scroll to position [387, 0]
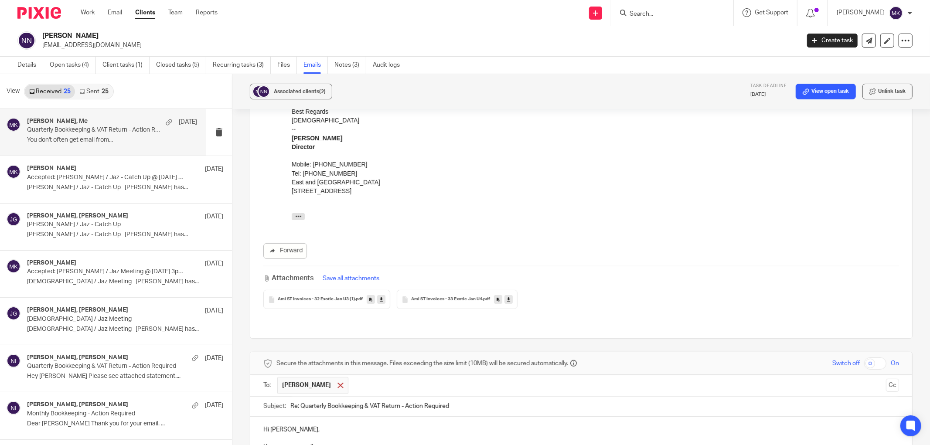
click at [335, 379] on div at bounding box center [340, 385] width 10 height 13
click at [332, 380] on input "text" at bounding box center [580, 385] width 602 height 10
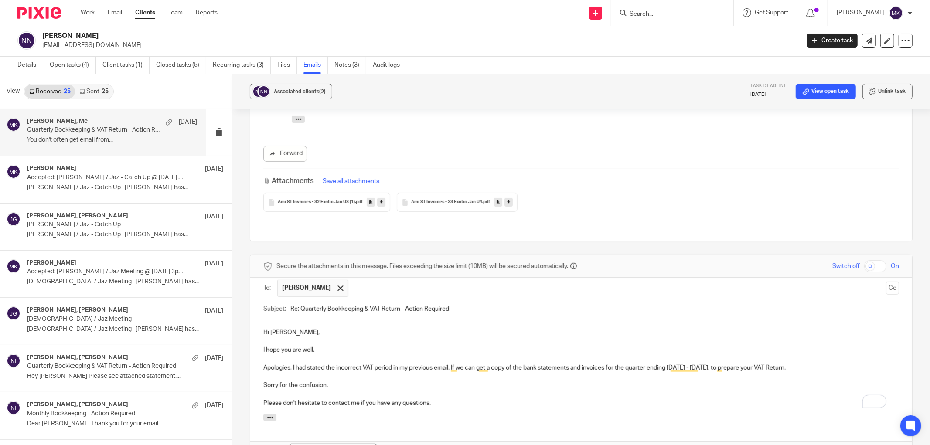
scroll to position [533, 0]
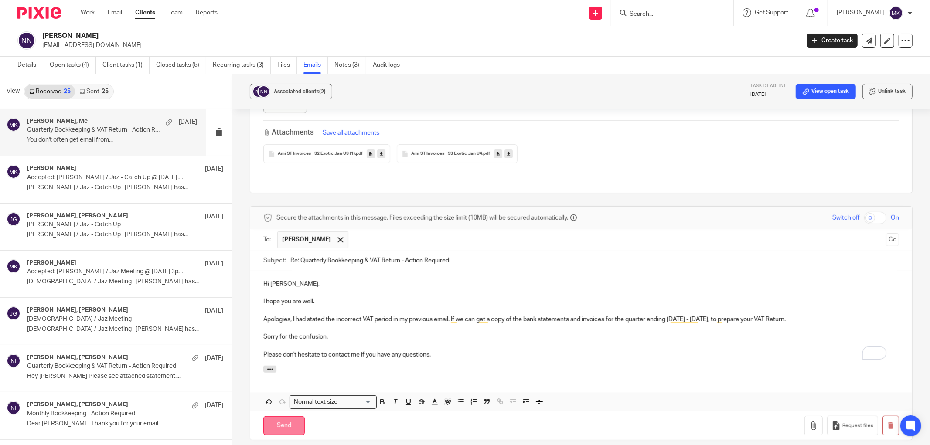
click at [268, 416] on input "Send" at bounding box center [283, 425] width 41 height 19
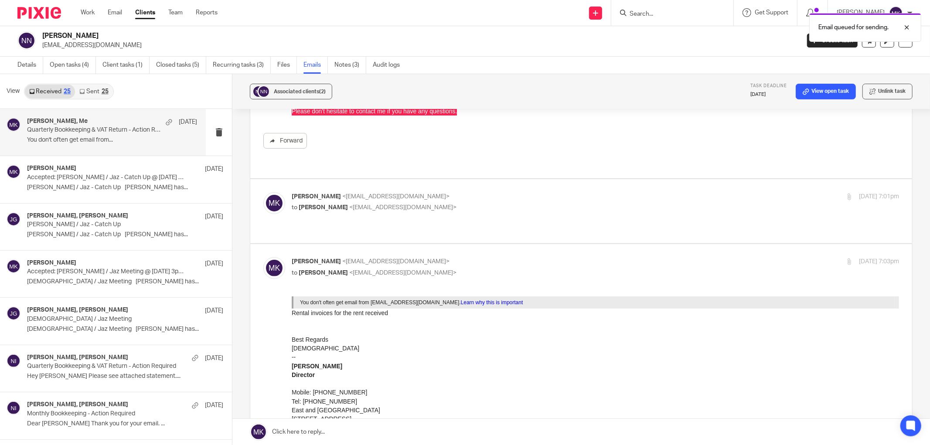
scroll to position [0, 0]
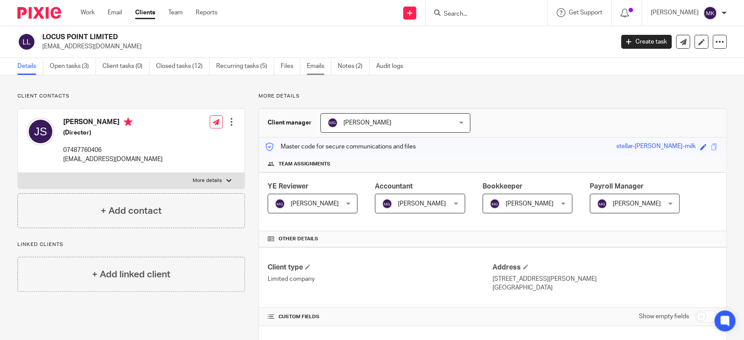
click at [317, 69] on link "Emails" at bounding box center [319, 66] width 24 height 17
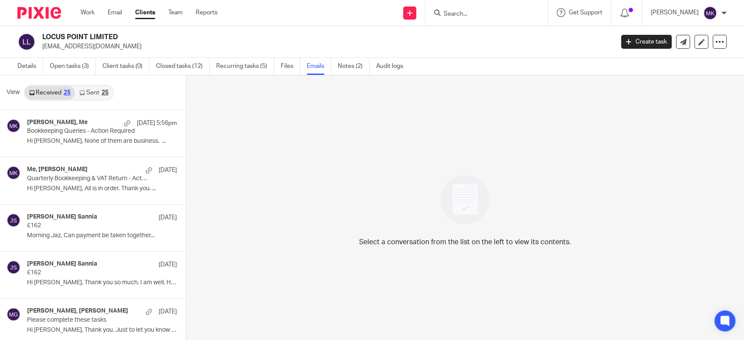
click at [90, 141] on p "Hi [PERSON_NAME], None of them are business. ..." at bounding box center [102, 141] width 150 height 7
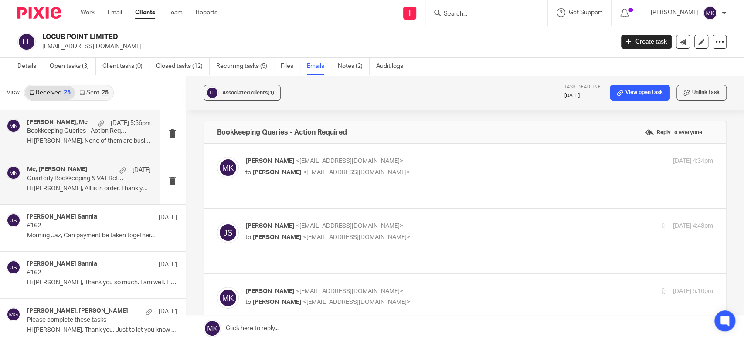
click at [88, 186] on p "Hi [PERSON_NAME], All is in order. Thank you. ..." at bounding box center [89, 188] width 124 height 7
click at [492, 14] on input "Search" at bounding box center [482, 14] width 78 height 8
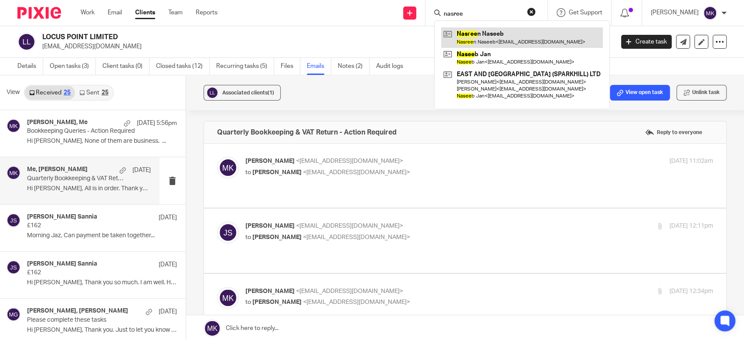
type input "nasree"
click at [492, 42] on link at bounding box center [522, 37] width 162 height 20
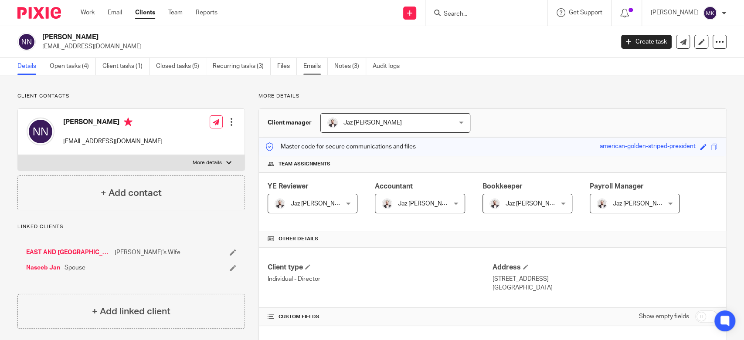
click at [326, 64] on link "Emails" at bounding box center [315, 66] width 24 height 17
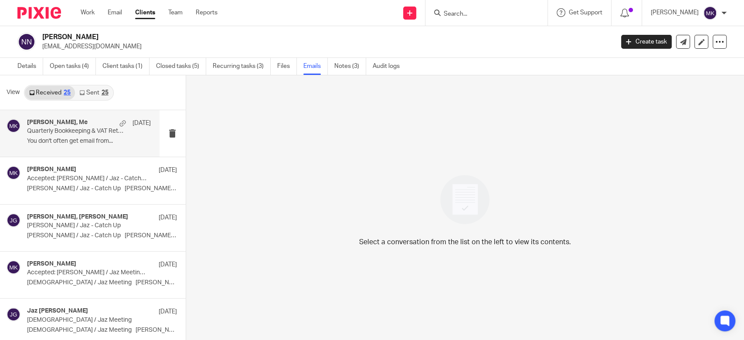
click at [89, 136] on div "[PERSON_NAME], Me [DATE] Quarterly Bookkeeping & VAT Return - Action Required Y…" at bounding box center [89, 133] width 124 height 29
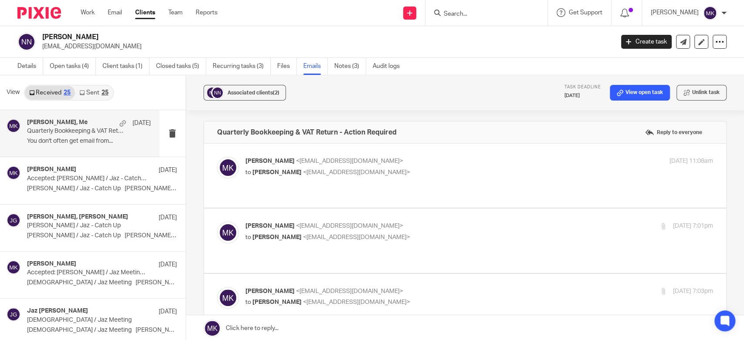
click at [435, 171] on p "to Nasreen Naseeb <musa.eandw@gmail.com>" at bounding box center [401, 172] width 312 height 9
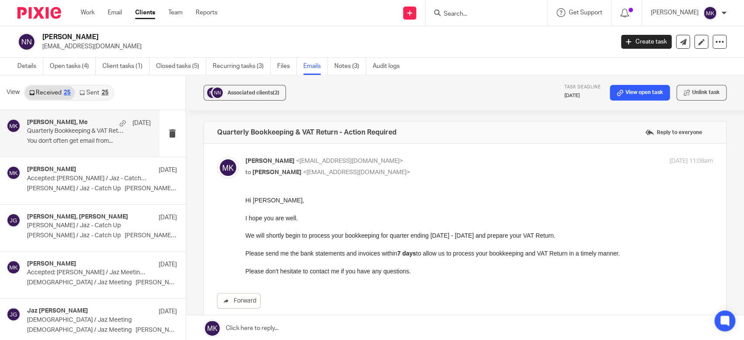
click at [435, 171] on p "to Nasreen Naseeb <musa.eandw@gmail.com>" at bounding box center [401, 172] width 312 height 9
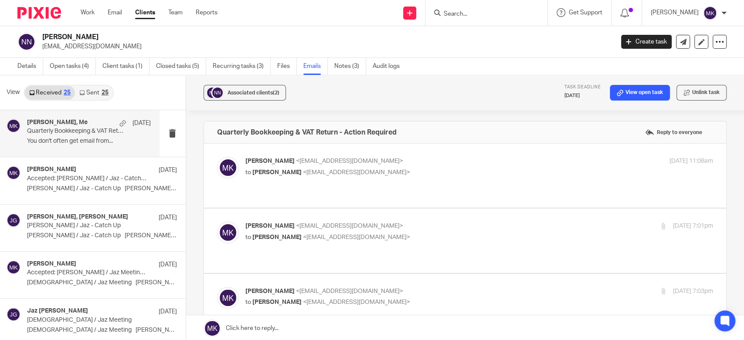
click at [427, 158] on p "Moiz Khatri <moizkhatri@taxassist.co.uk>" at bounding box center [401, 161] width 312 height 9
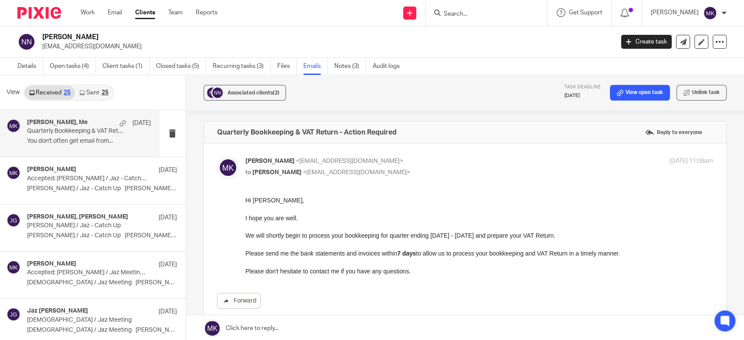
click at [427, 158] on p "Moiz Khatri <moizkhatri@taxassist.co.uk>" at bounding box center [401, 161] width 312 height 9
checkbox input "false"
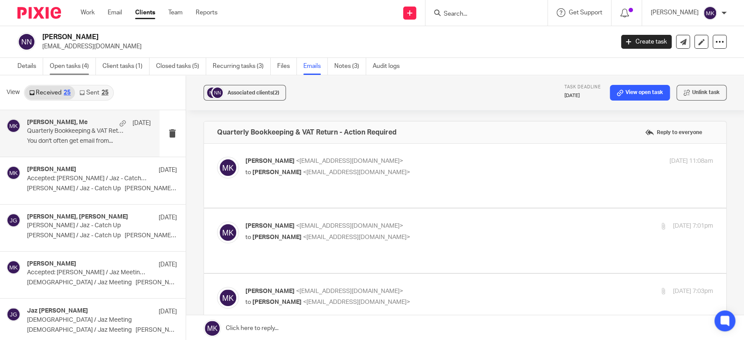
click at [74, 67] on link "Open tasks (4)" at bounding box center [73, 66] width 46 height 17
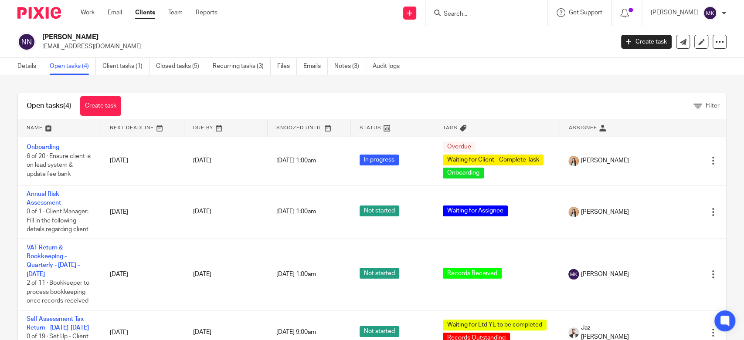
scroll to position [24, 0]
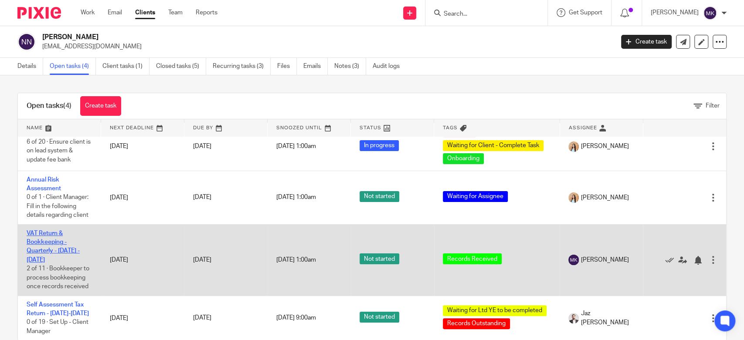
click at [41, 231] on link "VAT Return & Bookkeeping - Quarterly - [DATE] - [DATE]" at bounding box center [53, 247] width 53 height 33
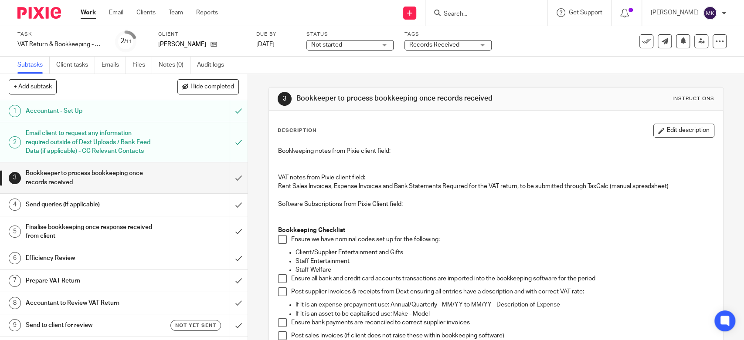
click at [446, 48] on span "Records Received" at bounding box center [441, 45] width 65 height 9
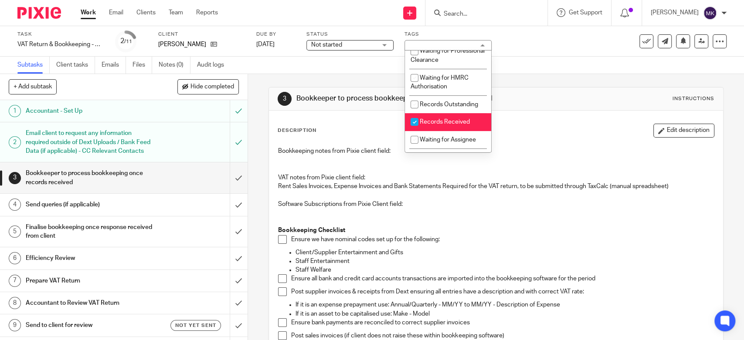
scroll to position [145, 0]
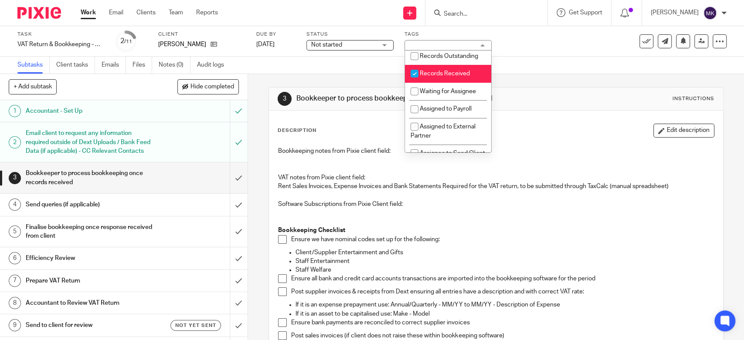
click at [457, 77] on span "Records Received" at bounding box center [445, 74] width 50 height 6
checkbox input "false"
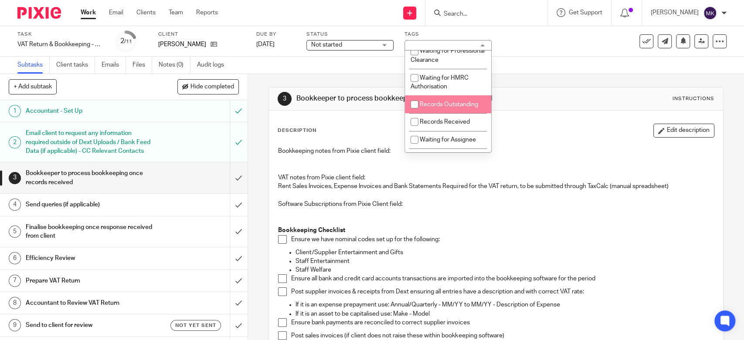
click at [454, 108] on span "Records Outstanding" at bounding box center [449, 105] width 58 height 6
checkbox input "true"
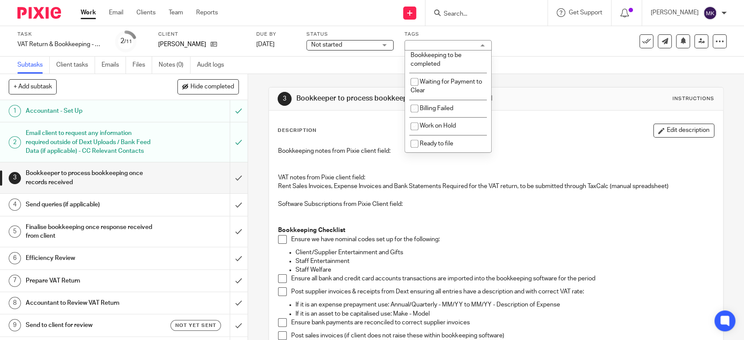
scroll to position [603, 0]
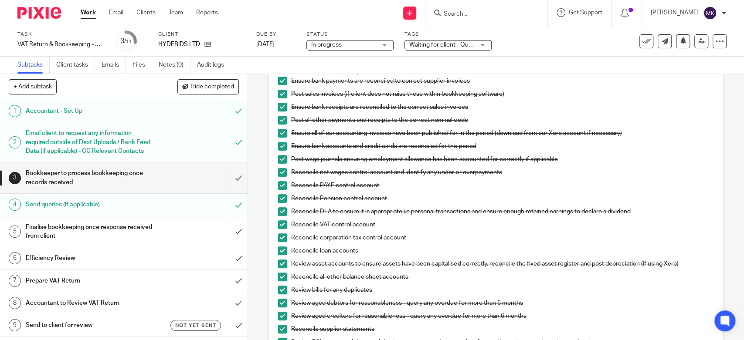
scroll to position [436, 0]
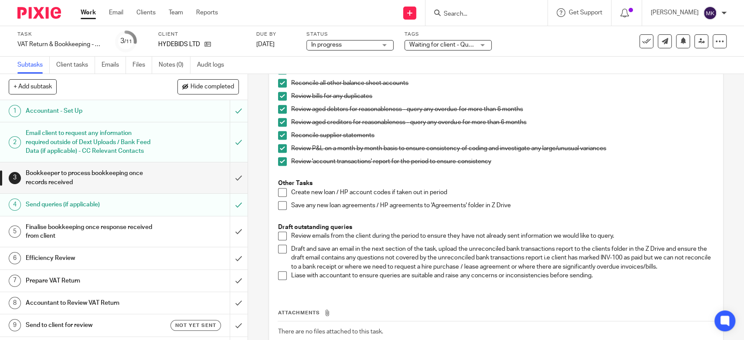
drag, startPoint x: 278, startPoint y: 235, endPoint x: 279, endPoint y: 247, distance: 12.3
click at [278, 235] on span at bounding box center [282, 236] width 9 height 9
click at [279, 248] on span at bounding box center [282, 249] width 9 height 9
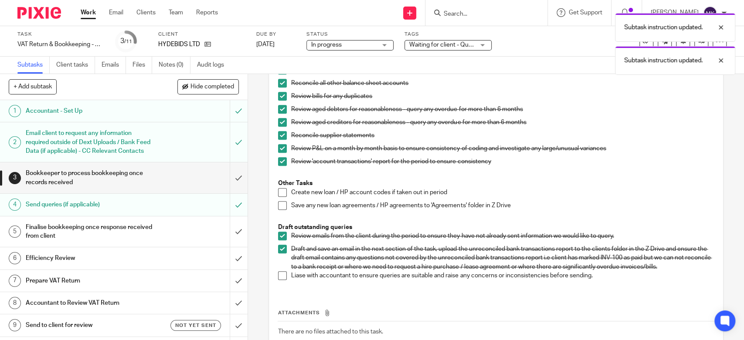
click at [278, 275] on span at bounding box center [282, 276] width 9 height 9
click at [448, 44] on div "Subtask instruction updated. Subtask instruction updated. Subtask instruction u…" at bounding box center [553, 58] width 363 height 99
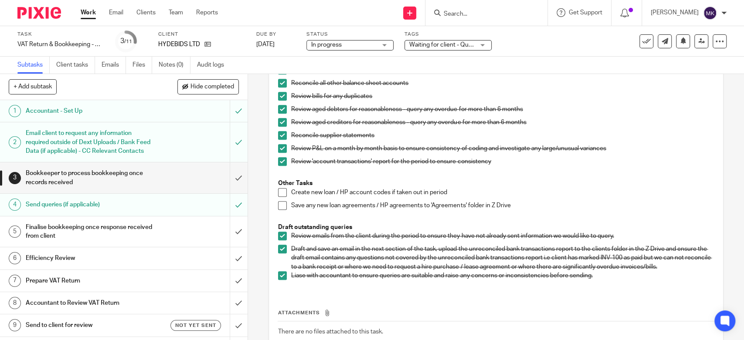
click at [448, 44] on span "Waiting for client - Query" at bounding box center [443, 45] width 68 height 6
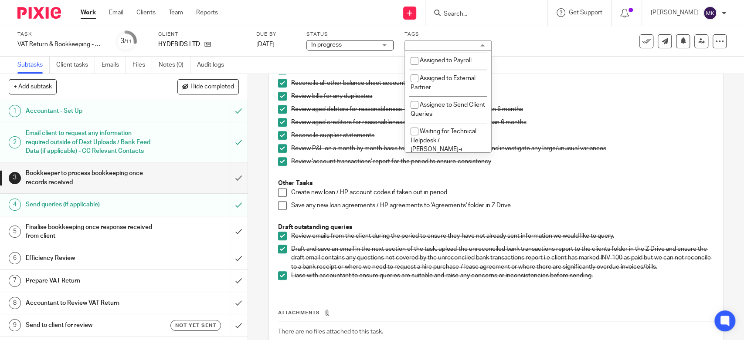
scroll to position [145, 0]
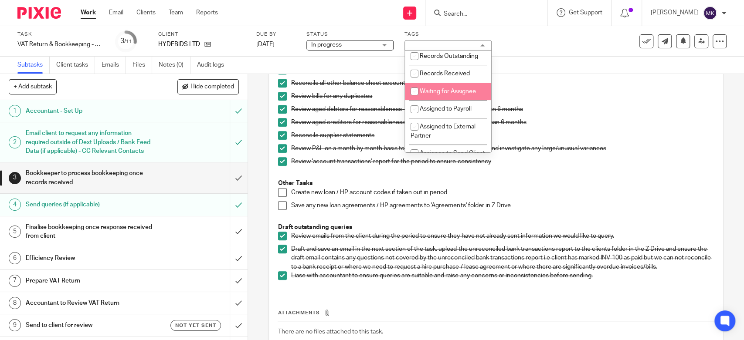
click at [462, 95] on span "Waiting for Assignee" at bounding box center [448, 91] width 56 height 6
checkbox input "true"
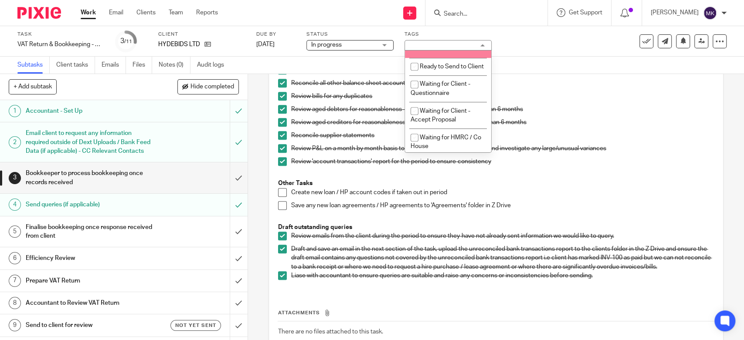
scroll to position [290, 0]
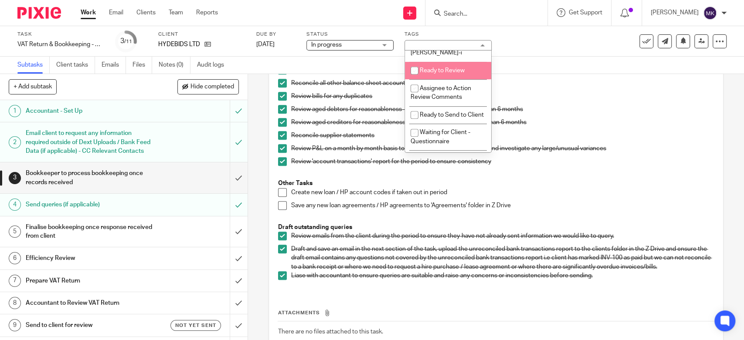
click at [449, 77] on li "Ready to Review" at bounding box center [448, 71] width 86 height 18
checkbox input "true"
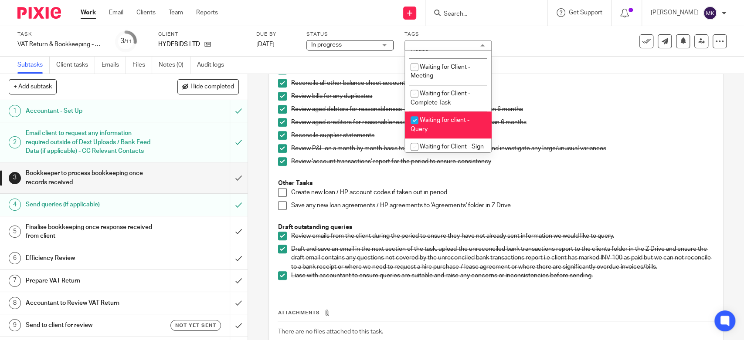
scroll to position [484, 0]
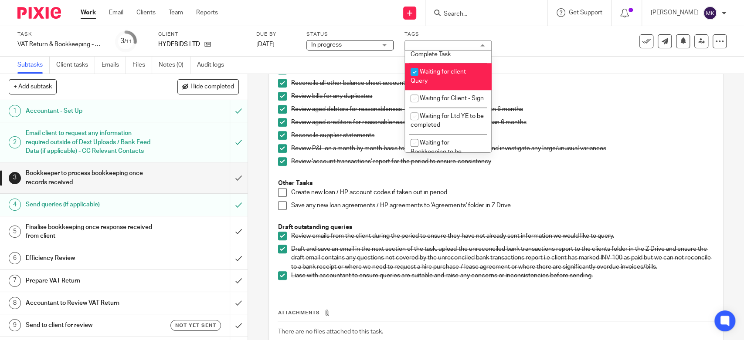
click at [447, 79] on li "Waiting for client - Query" at bounding box center [448, 76] width 86 height 27
checkbox input "false"
click at [520, 79] on p "Reconcile all other balance sheet accounts" at bounding box center [502, 83] width 422 height 9
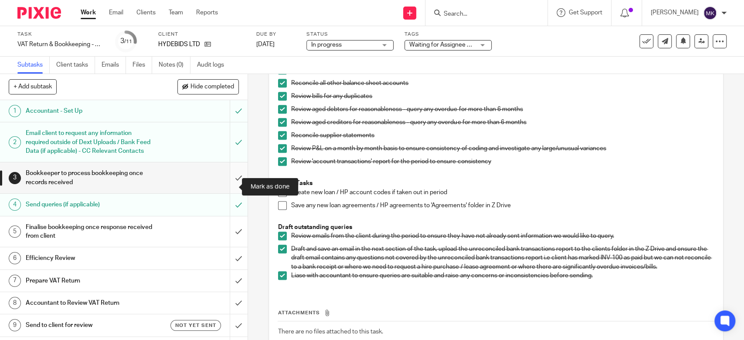
click at [229, 184] on input "submit" at bounding box center [124, 178] width 248 height 31
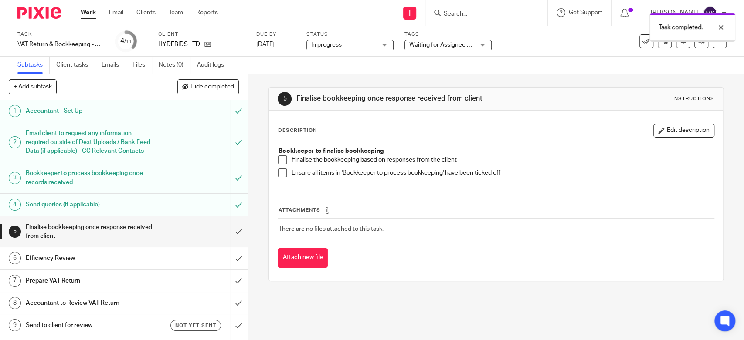
click at [278, 158] on span at bounding box center [282, 160] width 9 height 9
click at [278, 177] on li "Ensure all items in 'Bookkeeper to process bookkeeping' have been ticked off" at bounding box center [495, 175] width 435 height 13
click at [279, 170] on span at bounding box center [282, 173] width 9 height 9
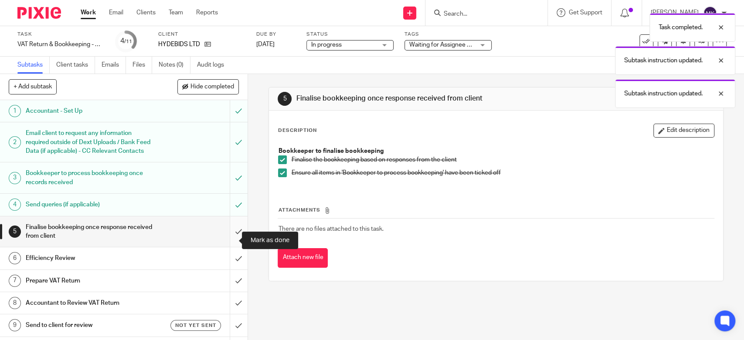
click at [227, 239] on input "submit" at bounding box center [124, 232] width 248 height 31
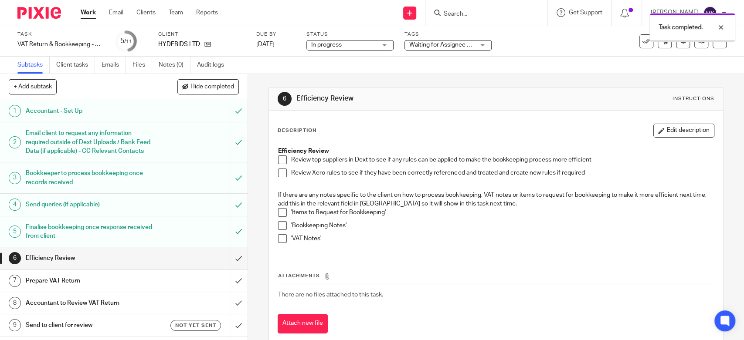
scroll to position [50, 0]
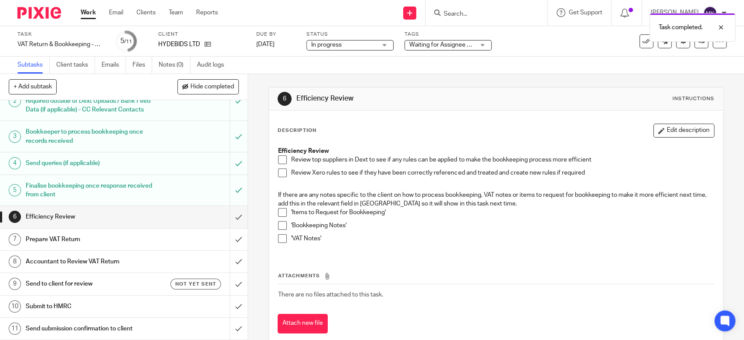
click at [280, 163] on span at bounding box center [282, 160] width 9 height 9
click at [279, 173] on span at bounding box center [282, 173] width 9 height 9
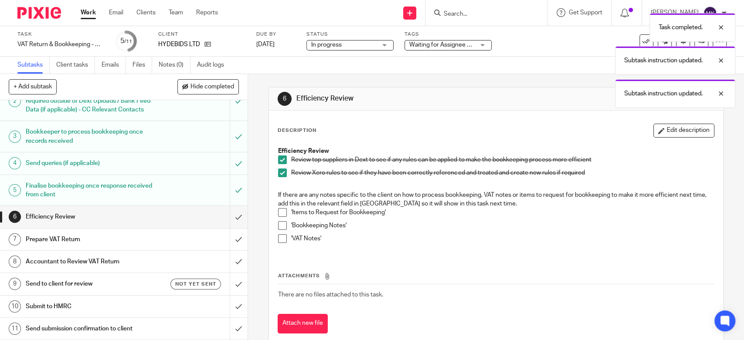
click at [279, 214] on span at bounding box center [282, 212] width 9 height 9
click at [279, 227] on span at bounding box center [282, 225] width 9 height 9
click at [278, 233] on li "'Bookkeeping Notes'" at bounding box center [495, 227] width 435 height 13
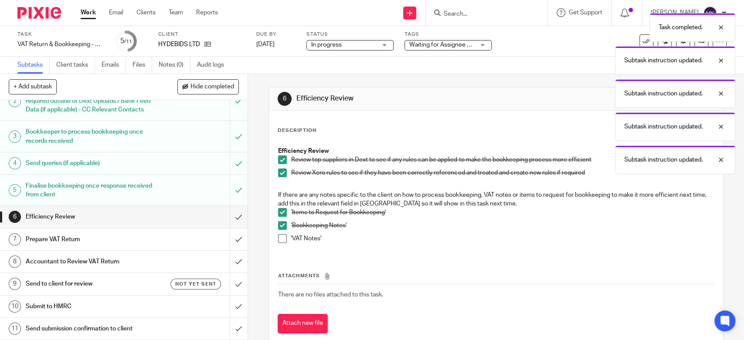
click at [278, 240] on span at bounding box center [282, 238] width 9 height 9
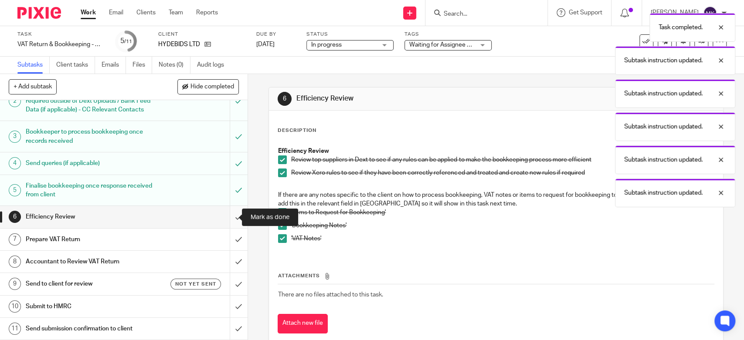
click at [234, 215] on input "submit" at bounding box center [124, 217] width 248 height 22
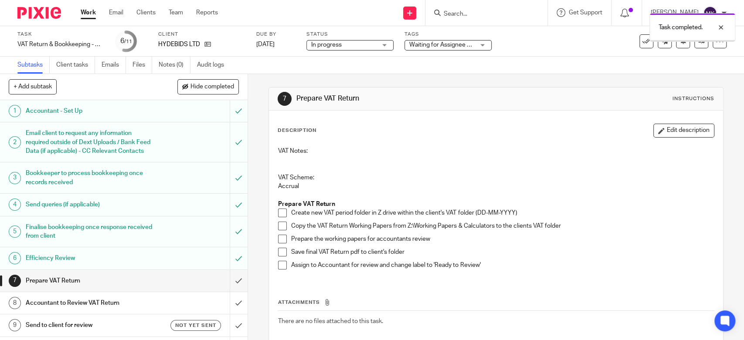
scroll to position [50, 0]
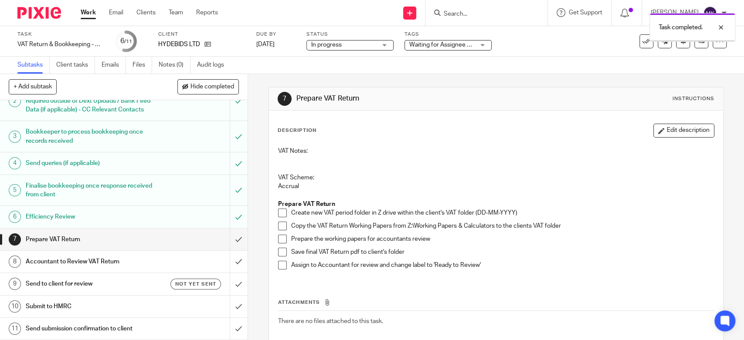
click at [278, 212] on span at bounding box center [282, 213] width 9 height 9
click at [278, 229] on span at bounding box center [282, 226] width 9 height 9
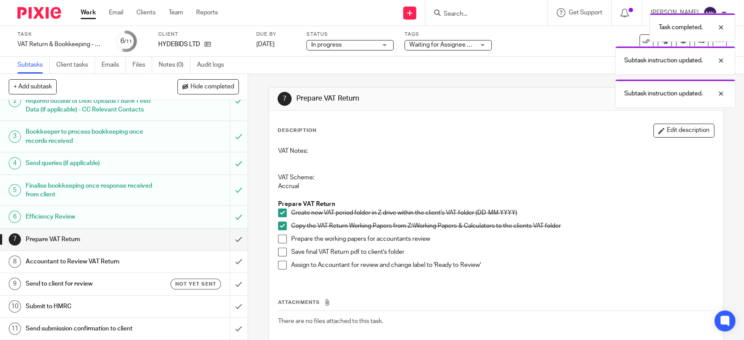
click at [278, 240] on span at bounding box center [282, 239] width 9 height 9
click at [279, 250] on span at bounding box center [282, 252] width 9 height 9
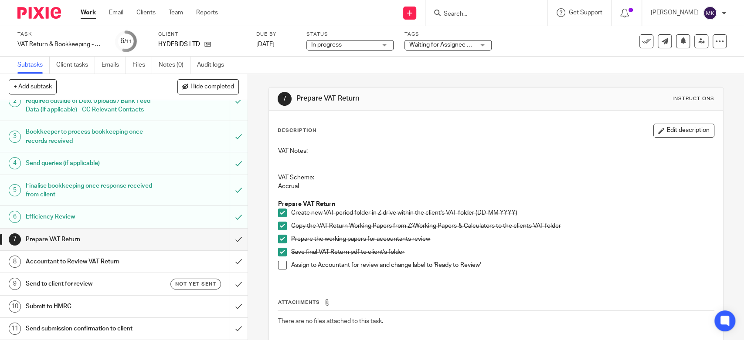
drag, startPoint x: 280, startPoint y: 269, endPoint x: 272, endPoint y: 268, distance: 8.0
click at [279, 269] on span at bounding box center [282, 265] width 9 height 9
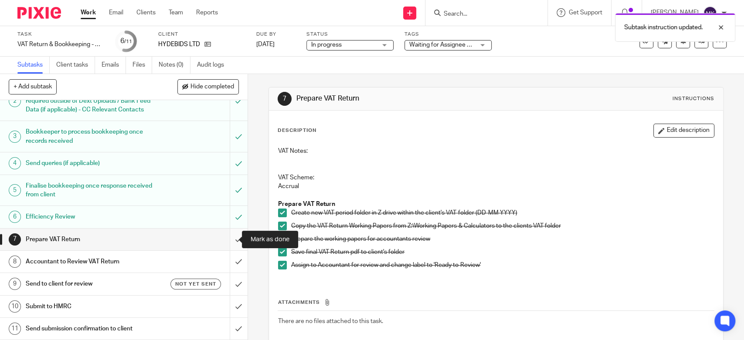
click at [228, 236] on input "submit" at bounding box center [124, 240] width 248 height 22
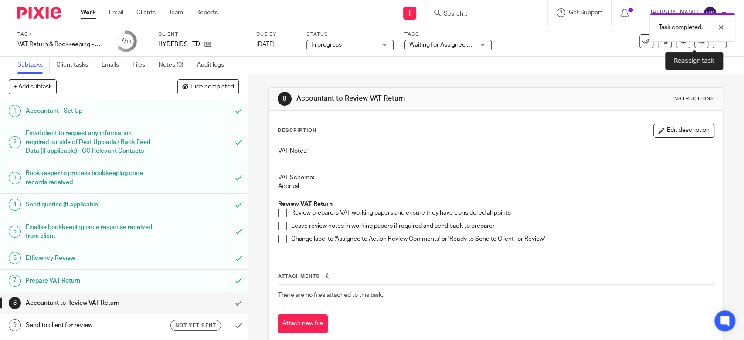
click at [694, 42] on link at bounding box center [701, 41] width 14 height 14
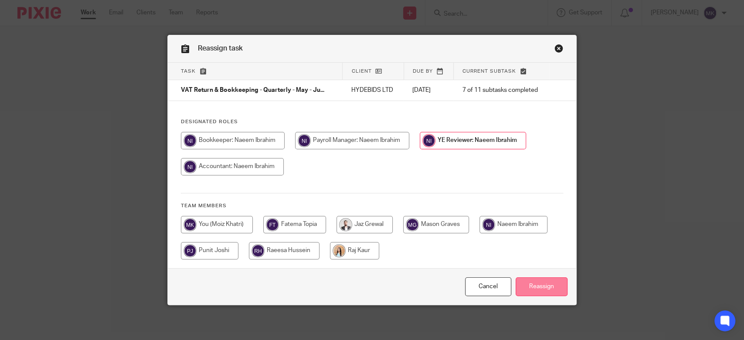
click at [541, 290] on input "Reassign" at bounding box center [542, 287] width 52 height 19
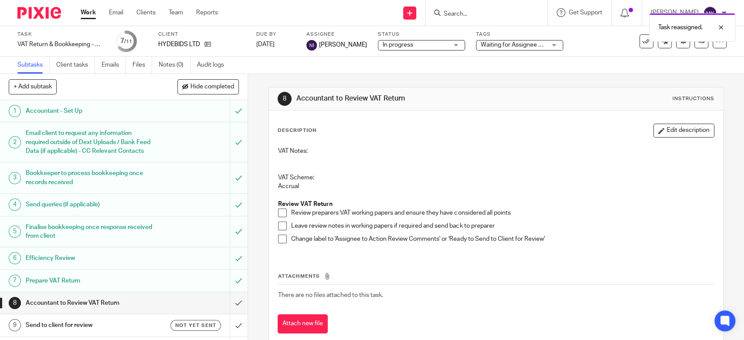
click at [83, 17] on div "Work Email Clients Team Reports Work Email Clients Team Reports Settings" at bounding box center [151, 13] width 159 height 26
click at [84, 14] on link "Work" at bounding box center [88, 12] width 15 height 9
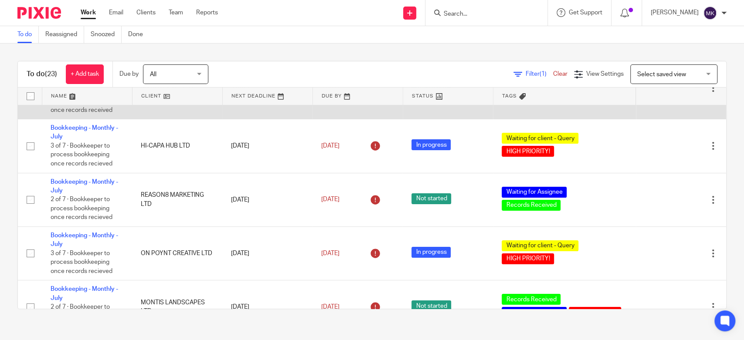
scroll to position [97, 0]
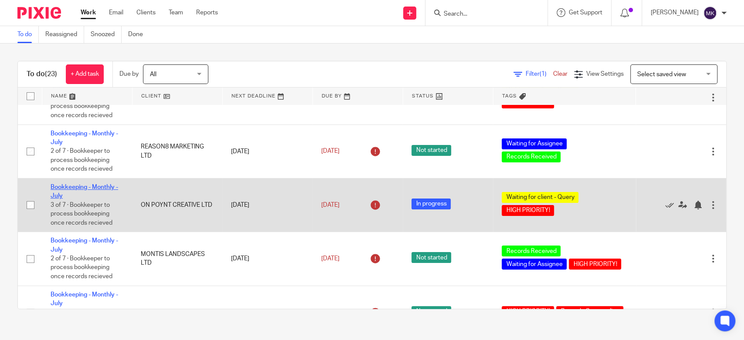
click at [108, 190] on link "Bookkeeping - Monthly - July" at bounding box center [85, 191] width 68 height 15
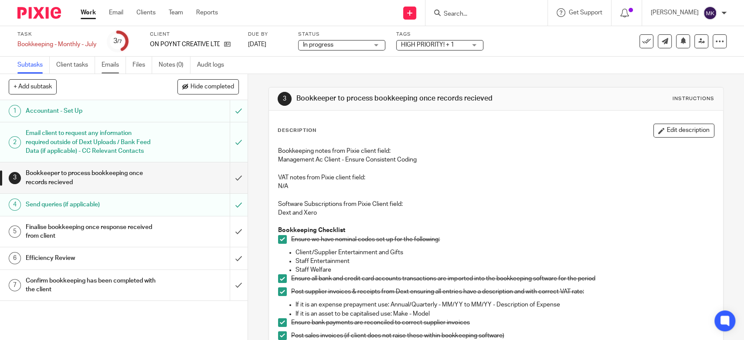
click at [126, 70] on link "Emails" at bounding box center [114, 65] width 24 height 17
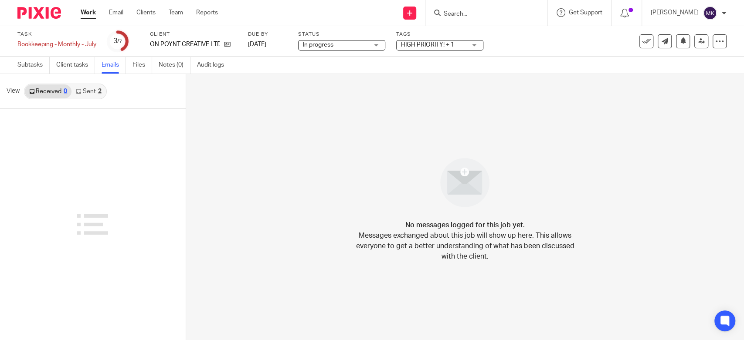
click at [94, 90] on link "Sent 2" at bounding box center [88, 92] width 34 height 14
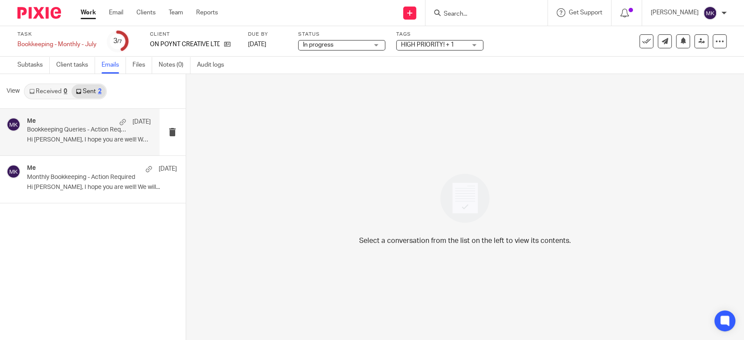
click at [85, 118] on div "Me [DATE]" at bounding box center [89, 122] width 124 height 9
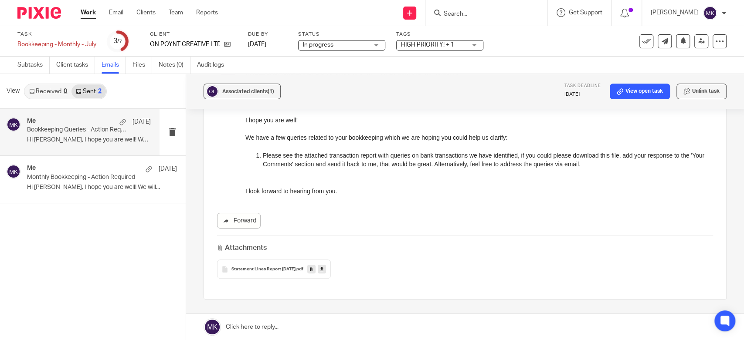
scroll to position [145, 0]
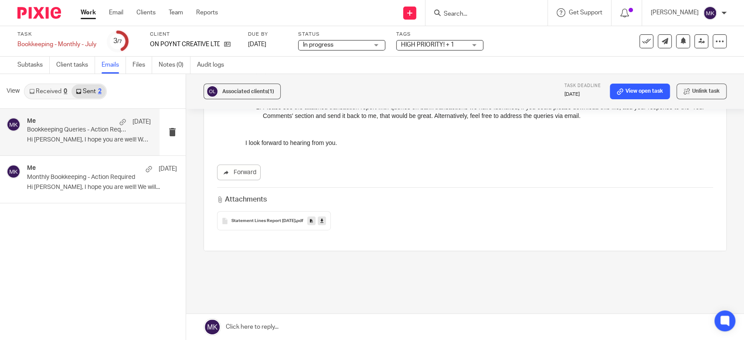
click at [323, 220] on icon at bounding box center [321, 221] width 3 height 7
click at [86, 11] on link "Work" at bounding box center [88, 12] width 15 height 9
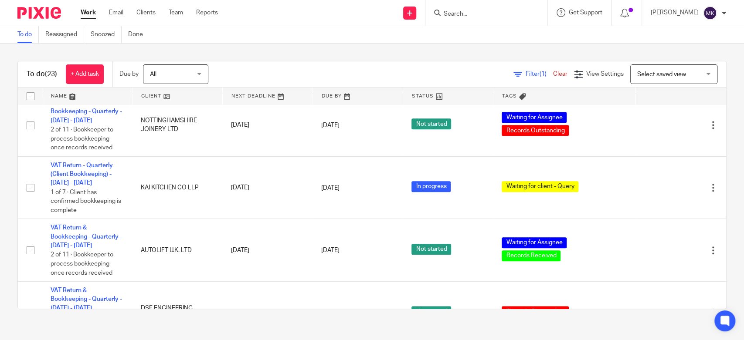
scroll to position [523, 0]
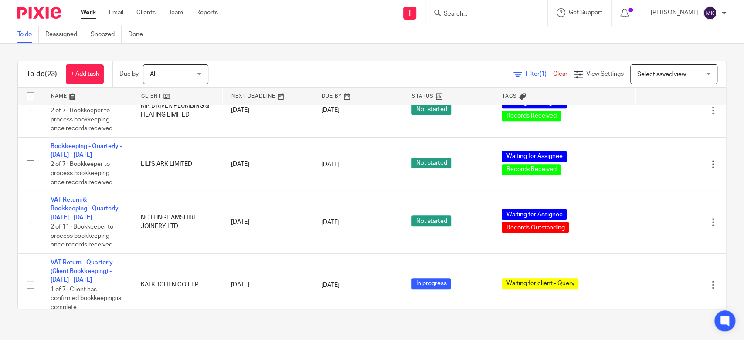
click at [540, 75] on span "(1)" at bounding box center [543, 74] width 7 height 6
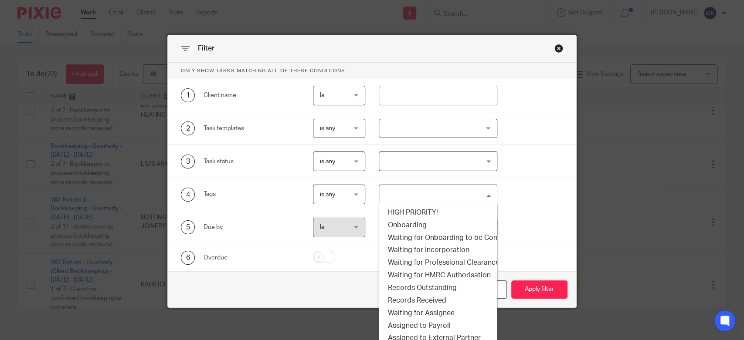
click at [438, 190] on input "Search for option" at bounding box center [436, 194] width 112 height 15
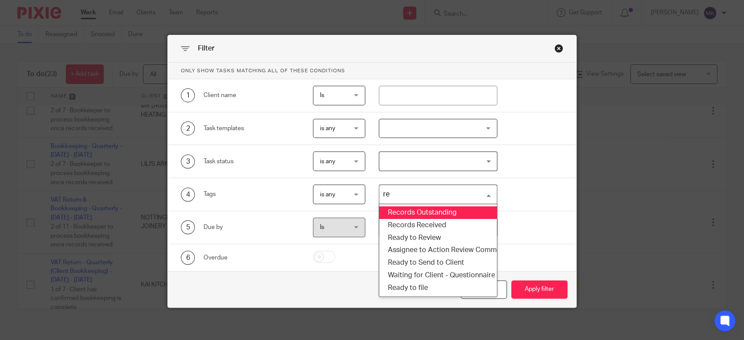
type input "rec"
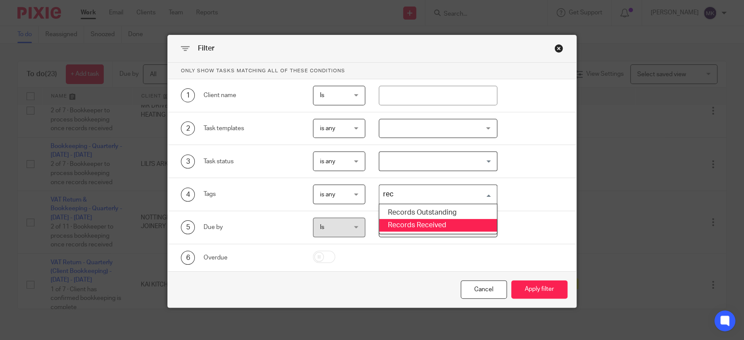
click at [424, 219] on li "Records Received" at bounding box center [437, 225] width 117 height 13
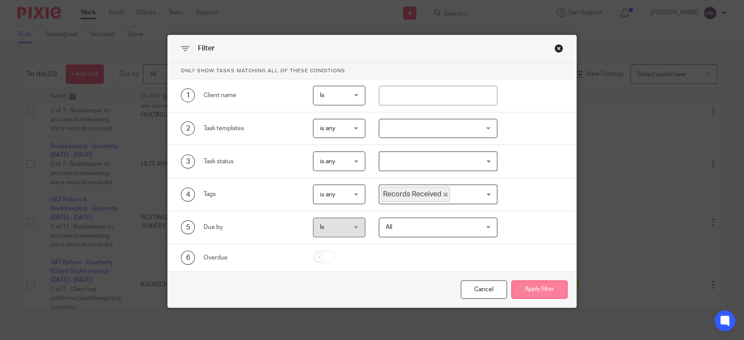
click at [554, 293] on button "Apply filter" at bounding box center [539, 290] width 56 height 19
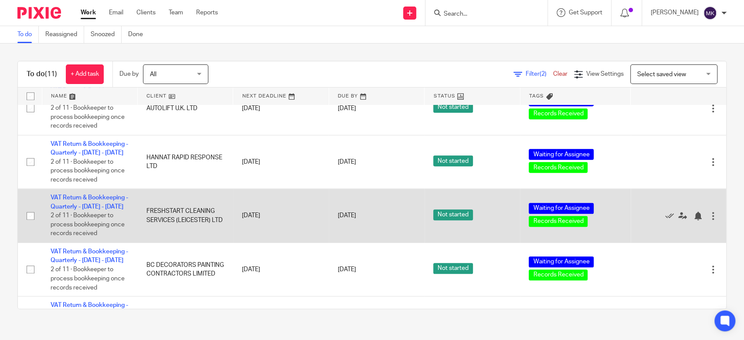
scroll to position [298, 0]
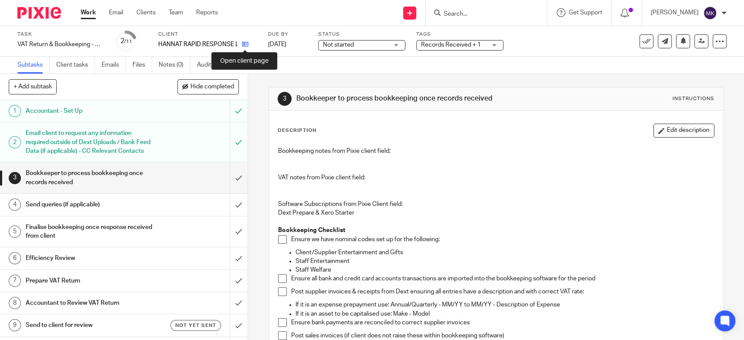
click at [242, 44] on icon at bounding box center [245, 44] width 7 height 7
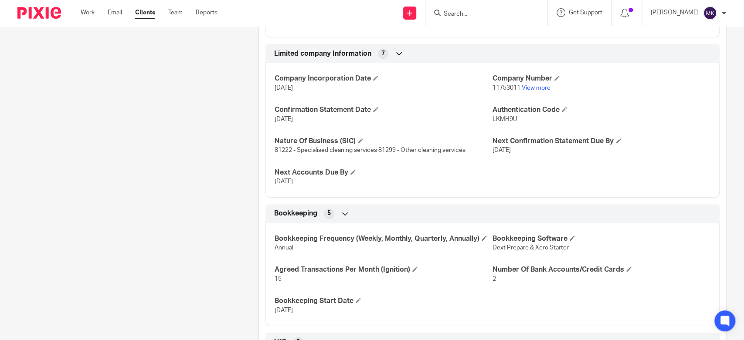
scroll to position [533, 0]
